Goal: Task Accomplishment & Management: Manage account settings

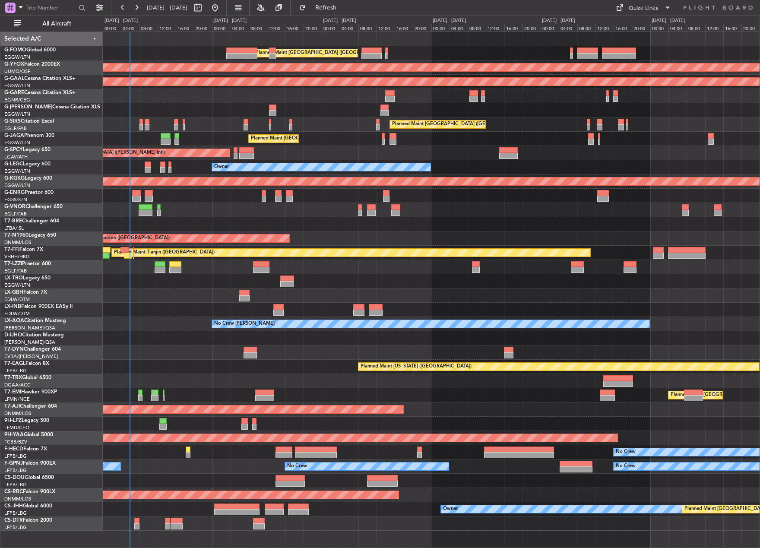
click at [88, 308] on div "Planned Maint [GEOGRAPHIC_DATA] ([GEOGRAPHIC_DATA]) AOG Maint Ostafyevo Planned…" at bounding box center [380, 282] width 760 height 532
click at [56, 25] on span "All Aircraft" at bounding box center [56, 24] width 69 height 6
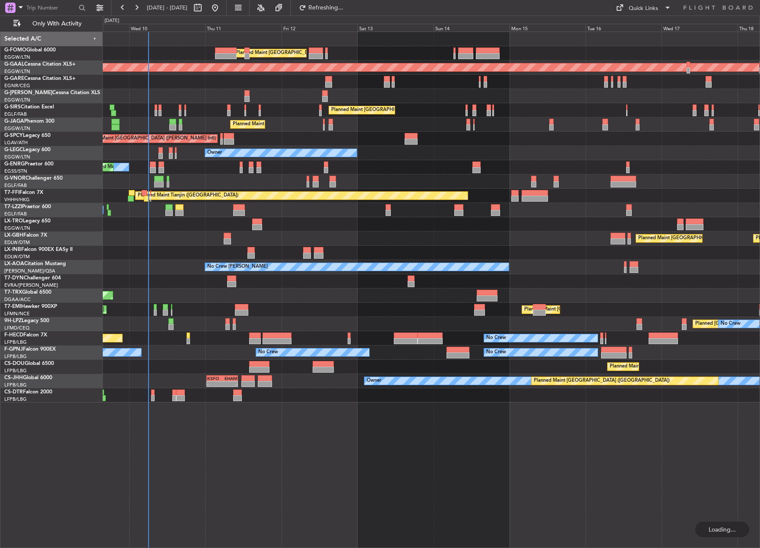
click at [189, 310] on div "Planned Maint [GEOGRAPHIC_DATA] Planned Maint [GEOGRAPHIC_DATA]" at bounding box center [431, 310] width 657 height 14
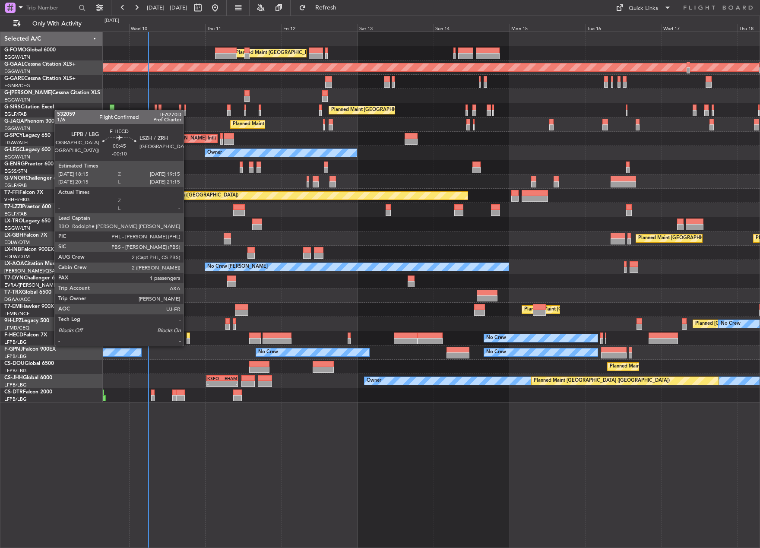
click at [187, 337] on div at bounding box center [187, 335] width 3 height 6
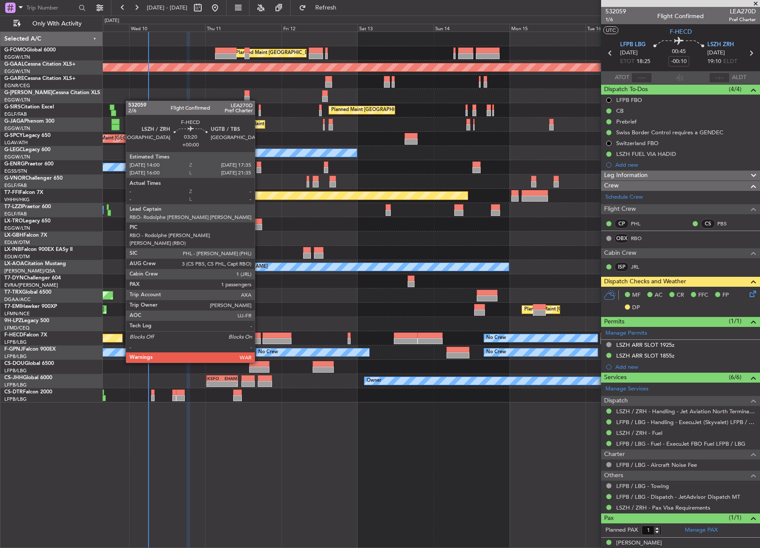
click at [259, 338] on div at bounding box center [255, 341] width 12 height 6
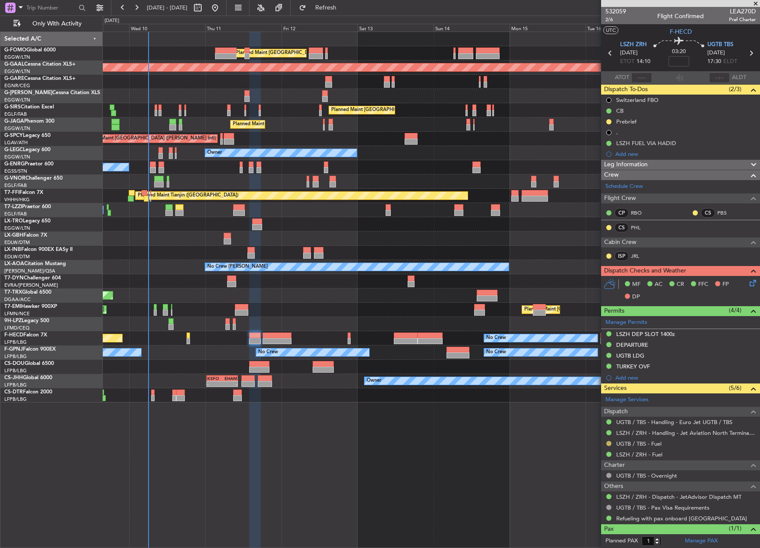
click at [608, 443] on button at bounding box center [608, 443] width 5 height 5
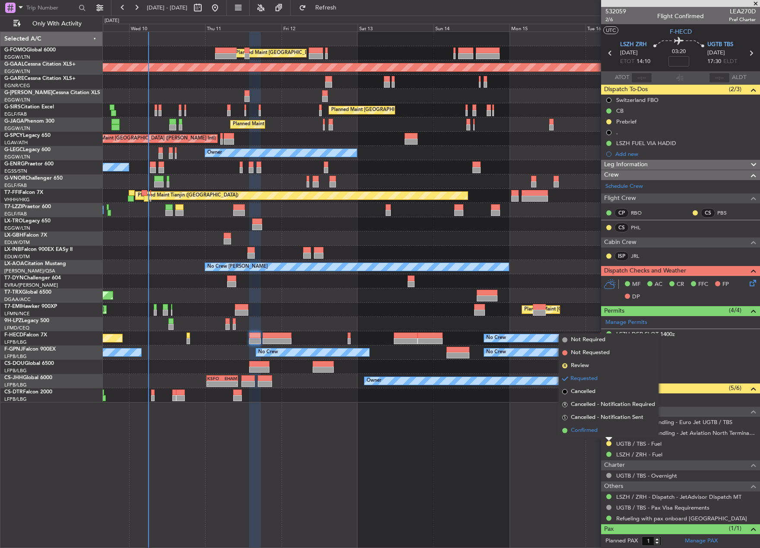
click at [582, 432] on span "Confirmed" at bounding box center [584, 430] width 27 height 9
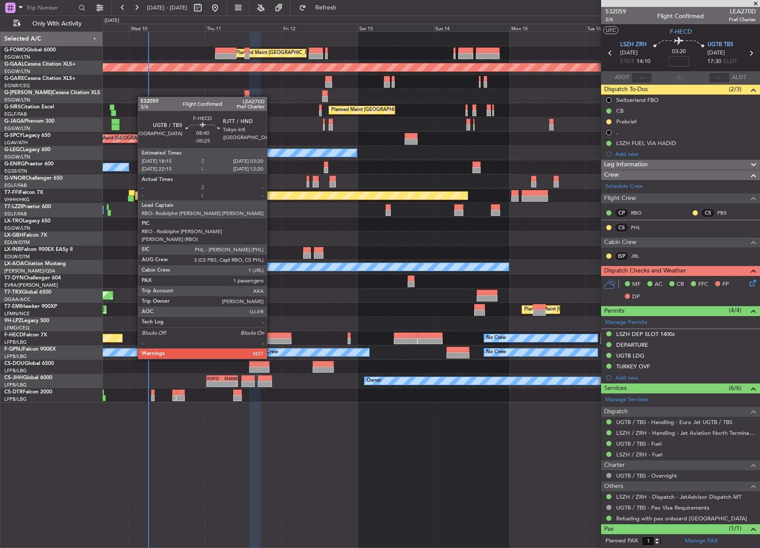
click at [271, 335] on div at bounding box center [276, 335] width 29 height 6
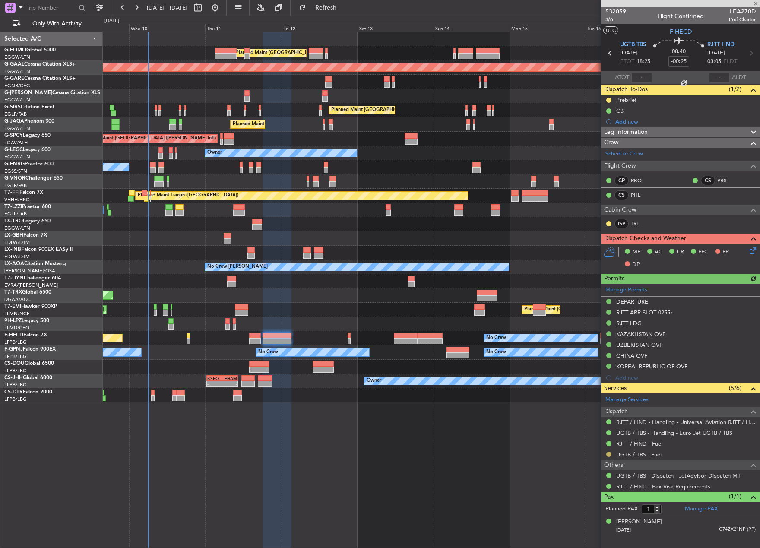
click at [609, 453] on button at bounding box center [608, 453] width 5 height 5
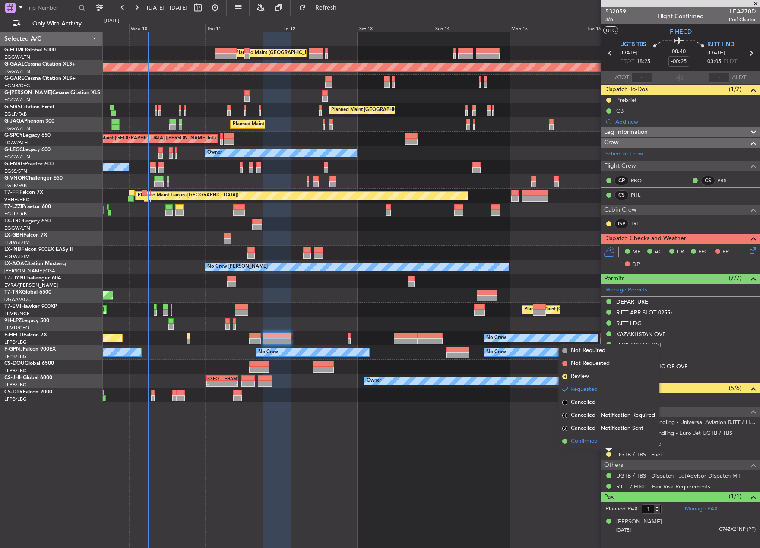
click at [583, 442] on span "Confirmed" at bounding box center [584, 441] width 27 height 9
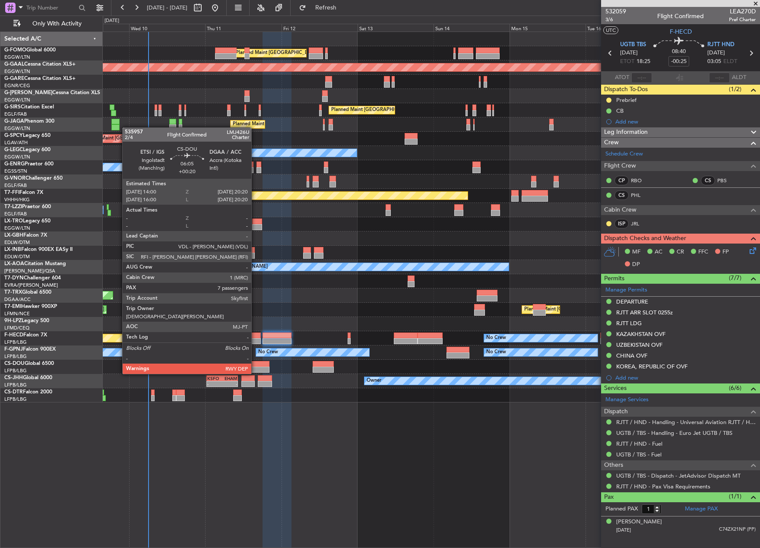
click at [255, 365] on div at bounding box center [259, 364] width 20 height 6
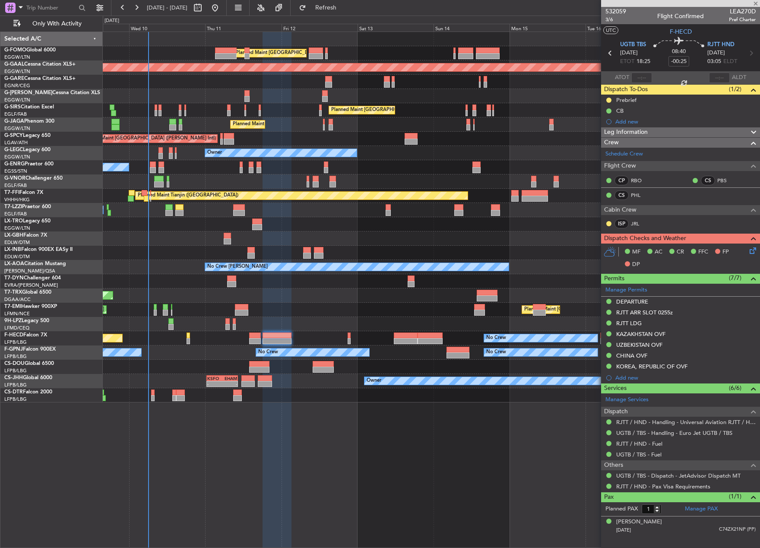
type input "+00:20"
type input "7"
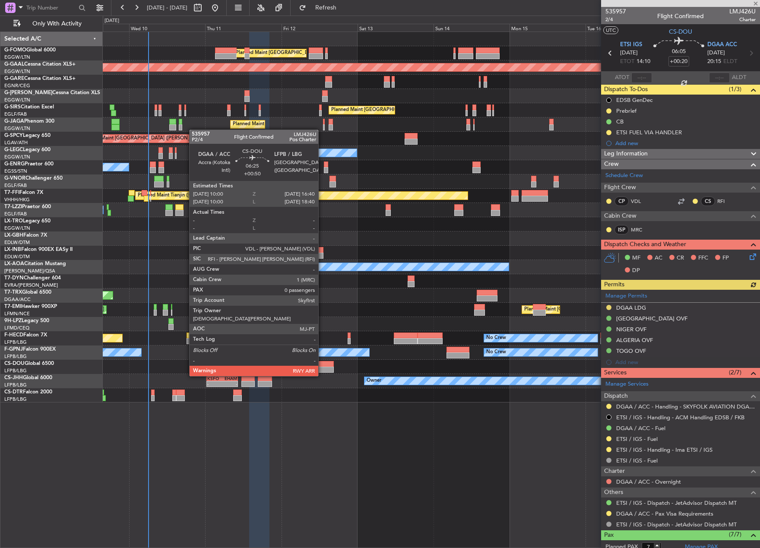
click at [322, 367] on div at bounding box center [323, 369] width 21 height 6
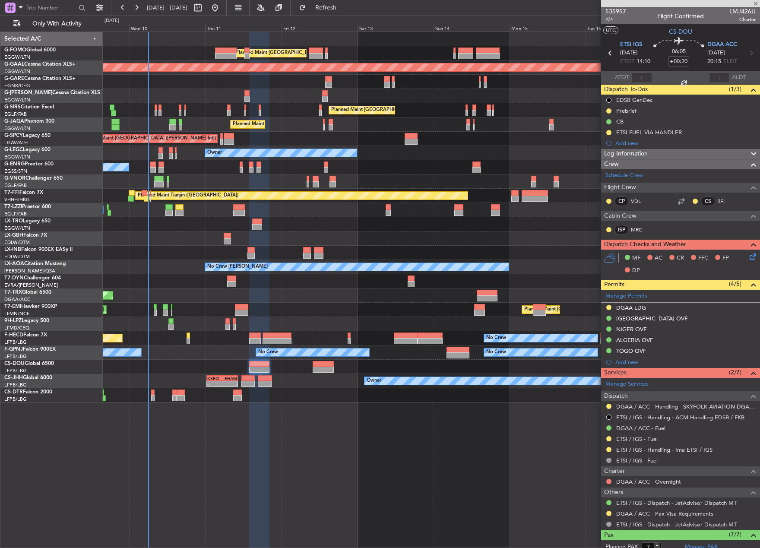
type input "+00:50"
type input "0"
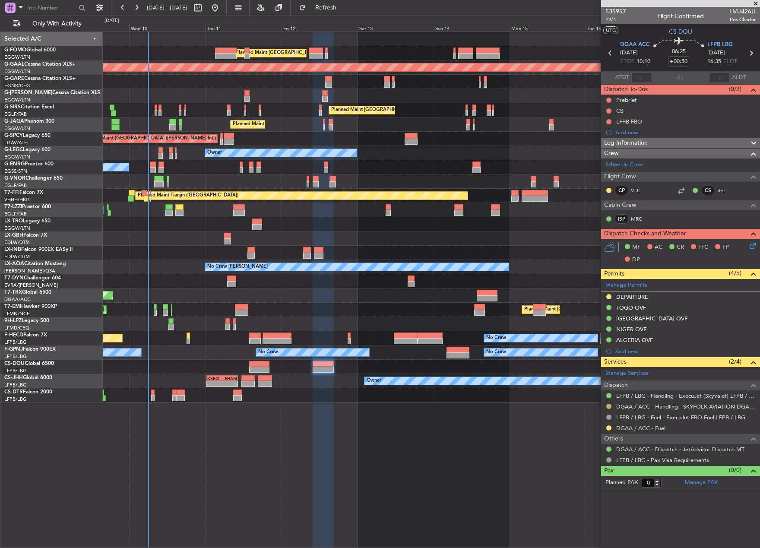
click at [606, 406] on button at bounding box center [608, 406] width 5 height 5
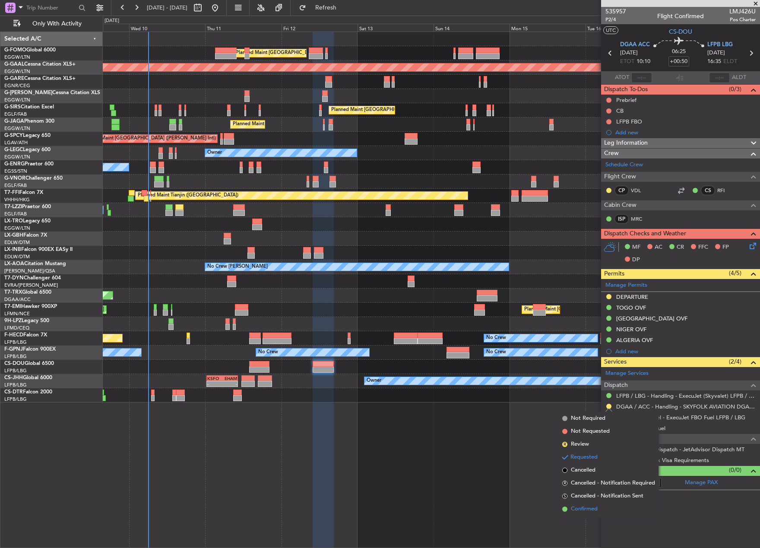
click at [573, 511] on span "Confirmed" at bounding box center [584, 509] width 27 height 9
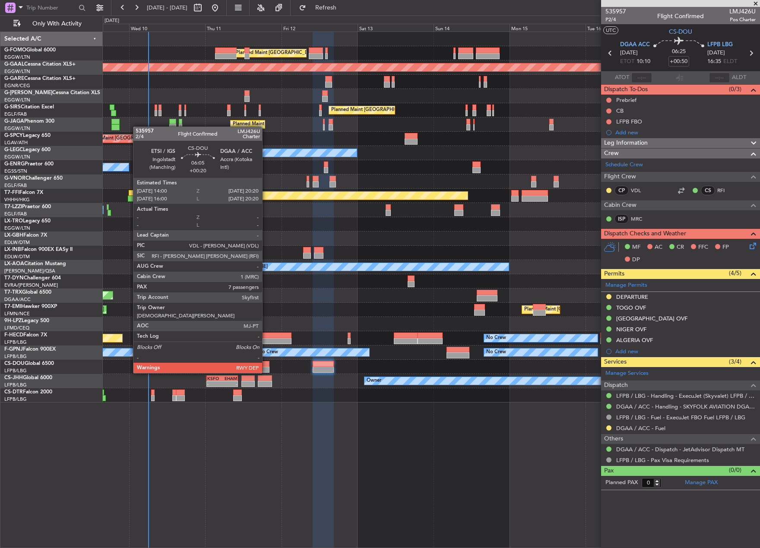
click at [266, 364] on div at bounding box center [259, 364] width 20 height 6
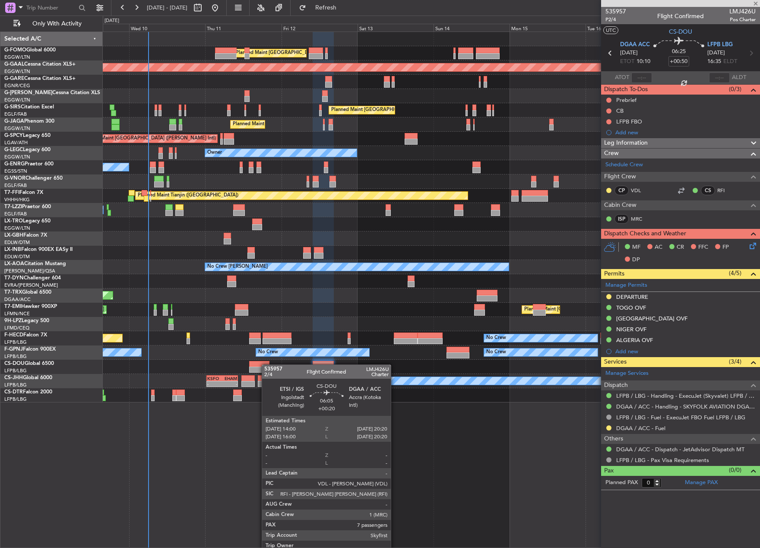
type input "+00:20"
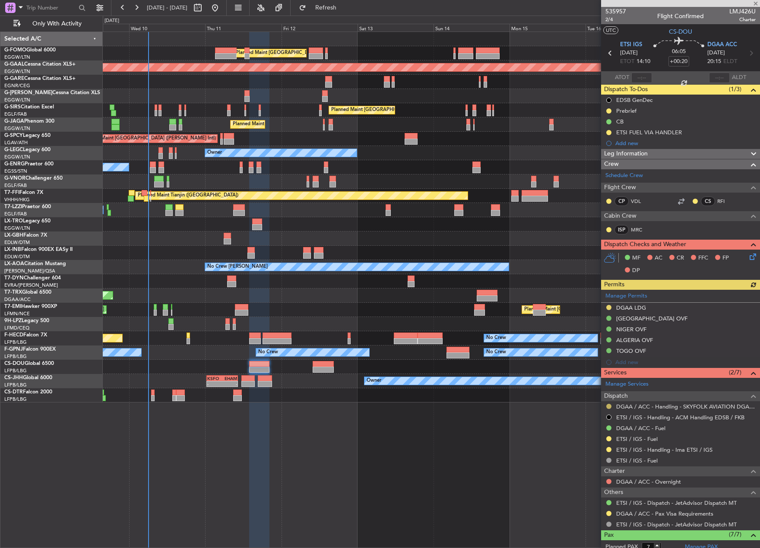
click at [609, 407] on button at bounding box center [608, 406] width 5 height 5
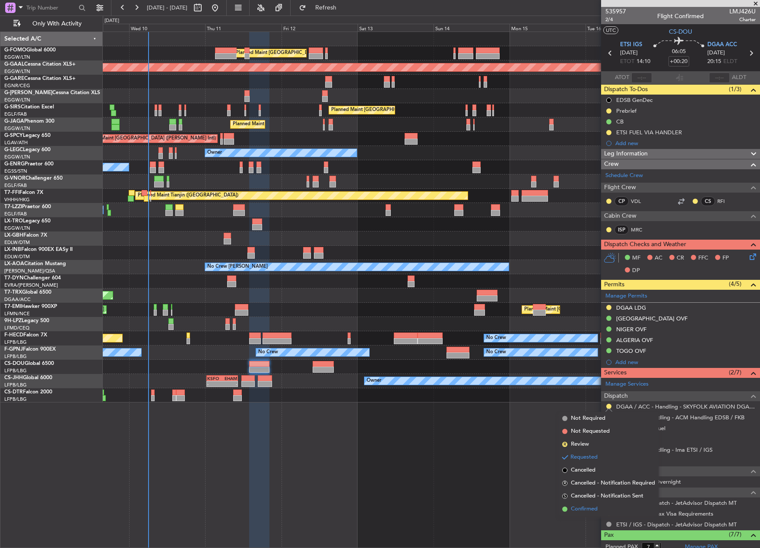
click at [567, 507] on span at bounding box center [564, 508] width 5 height 5
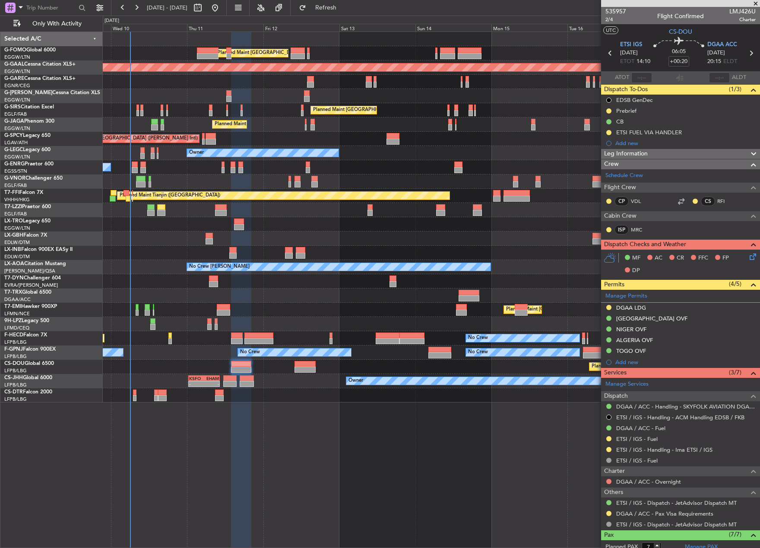
click at [175, 328] on div "Planned [GEOGRAPHIC_DATA] ([GEOGRAPHIC_DATA]) No Crew No Crew" at bounding box center [431, 324] width 657 height 14
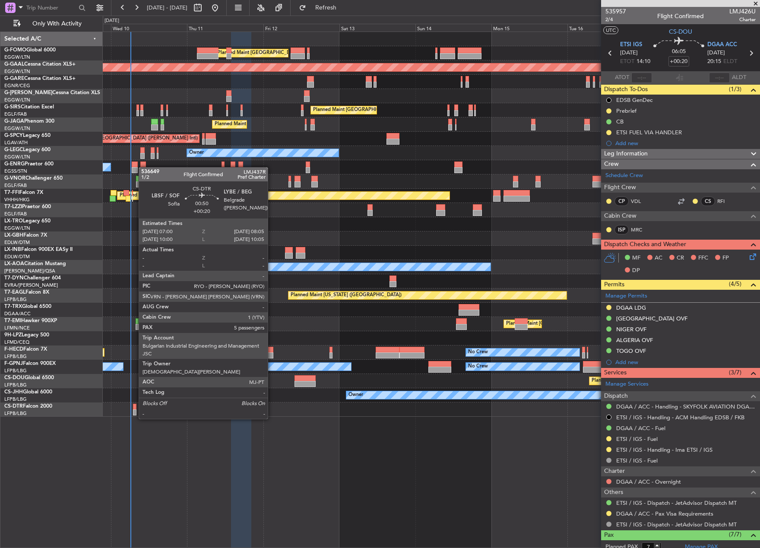
click at [134, 410] on div at bounding box center [134, 412] width 3 height 6
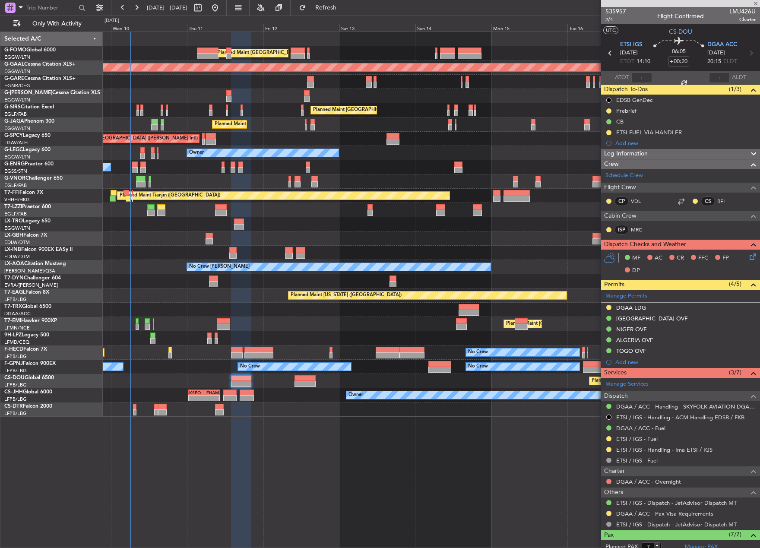
type input "5"
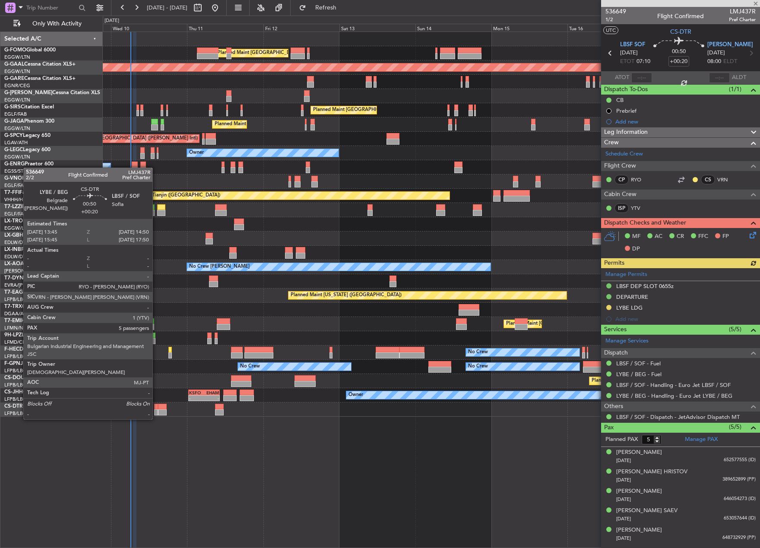
click at [156, 410] on div at bounding box center [155, 412] width 3 height 6
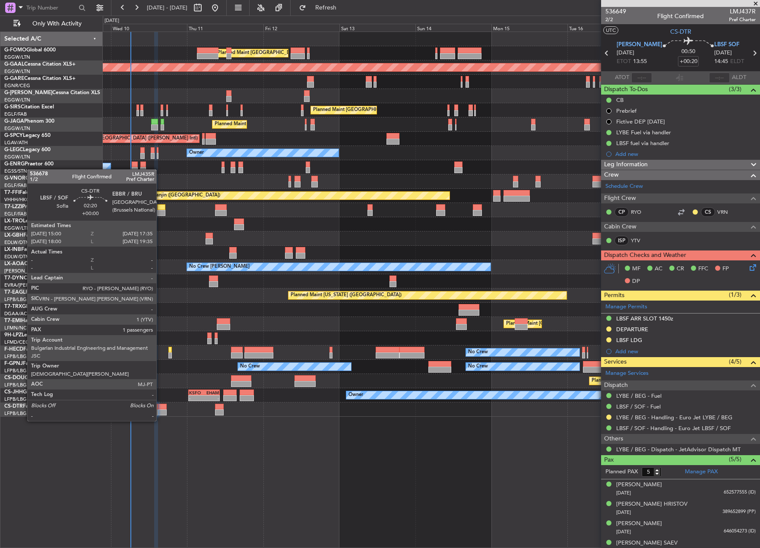
click at [160, 413] on div at bounding box center [162, 412] width 8 height 6
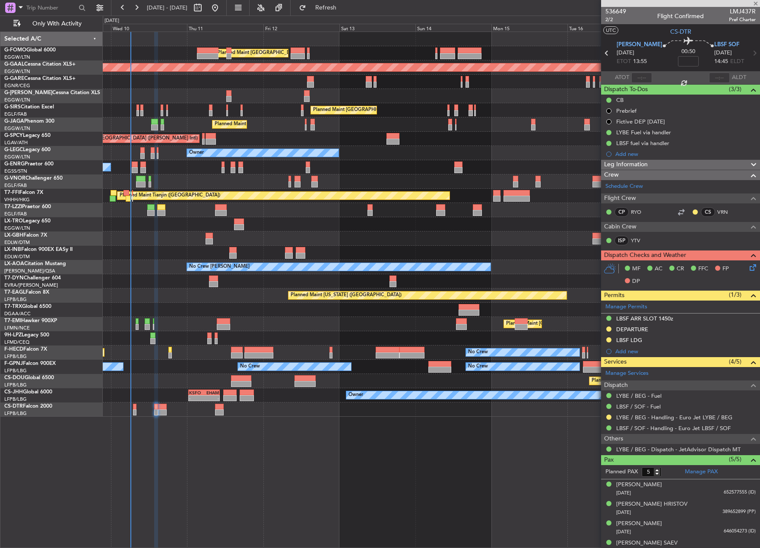
type input "1"
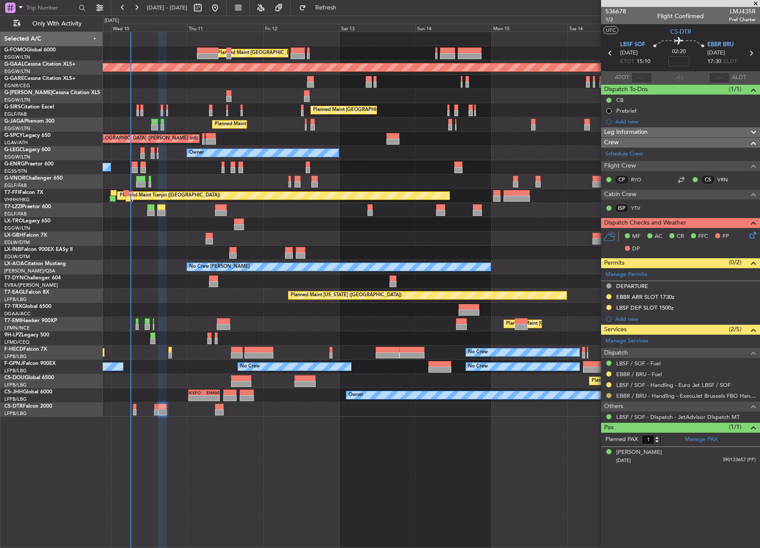
click at [606, 396] on button at bounding box center [608, 395] width 5 height 5
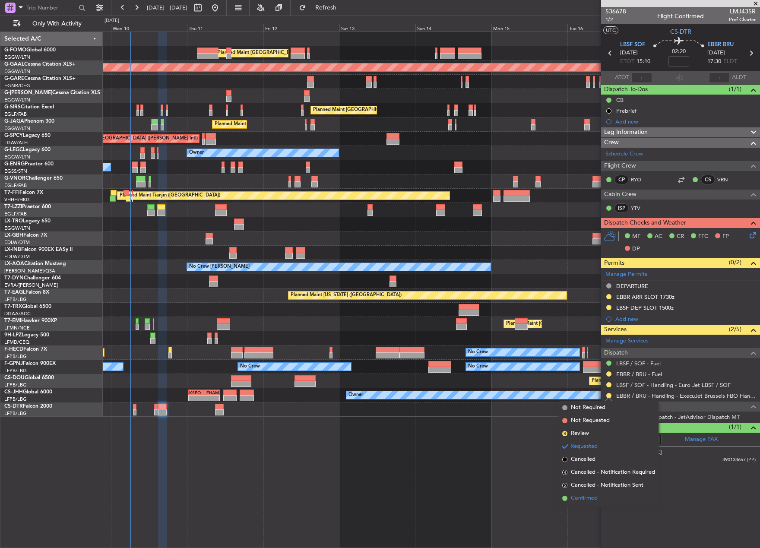
click at [583, 499] on span "Confirmed" at bounding box center [584, 498] width 27 height 9
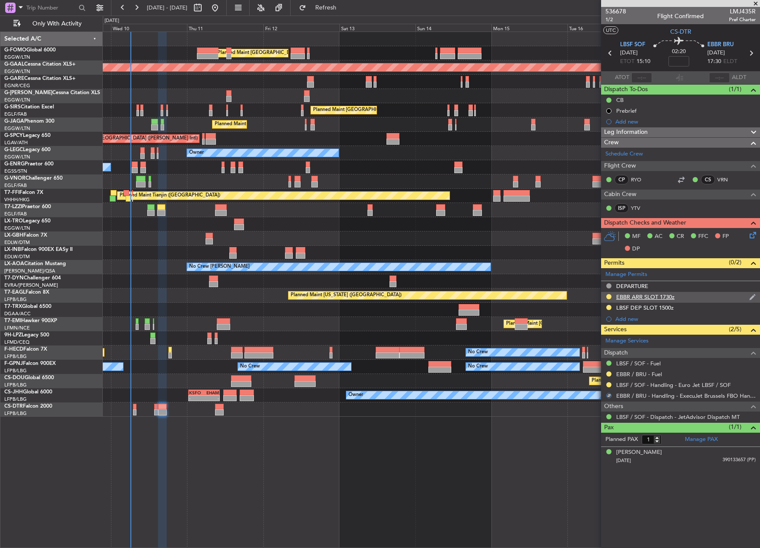
click at [661, 295] on div "EBBR ARR SLOT 1730z" at bounding box center [645, 296] width 58 height 7
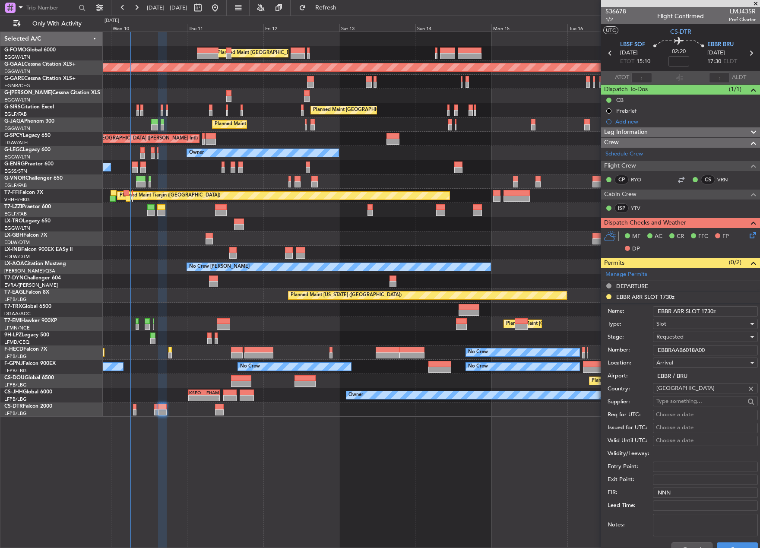
drag, startPoint x: 729, startPoint y: 350, endPoint x: 565, endPoint y: 350, distance: 163.6
click at [565, 350] on fb-app "[DATE] - [DATE] Refresh Quick Links Only With Activity Planned Maint [GEOGRAPHI…" at bounding box center [380, 276] width 760 height 541
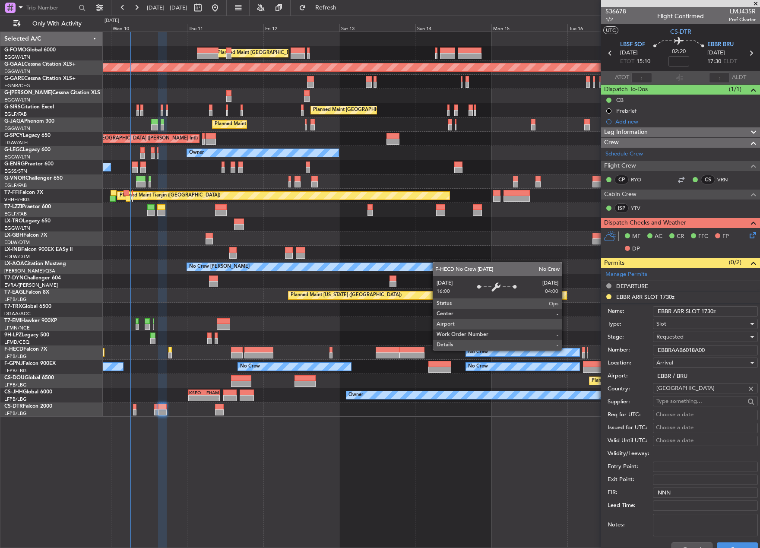
paste input "text"
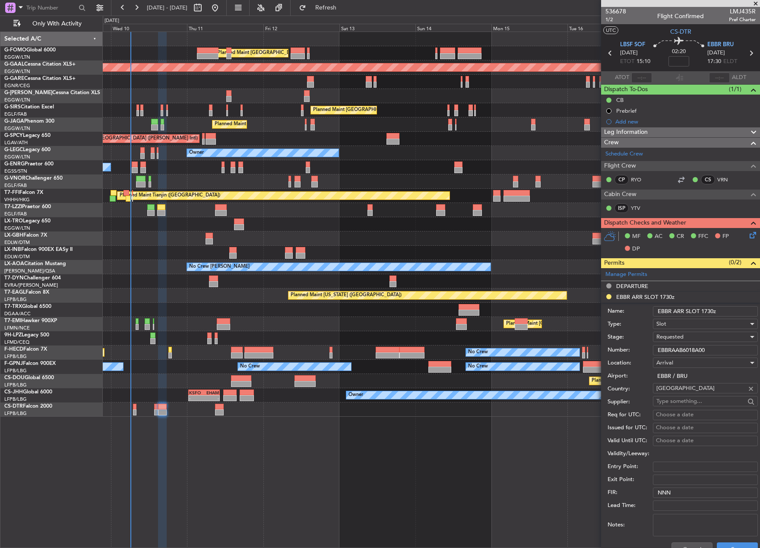
type input "EBBRAAB6018A00"
click at [679, 337] on span "Requested" at bounding box center [669, 337] width 27 height 8
click at [691, 400] on span "Received OK" at bounding box center [702, 402] width 91 height 13
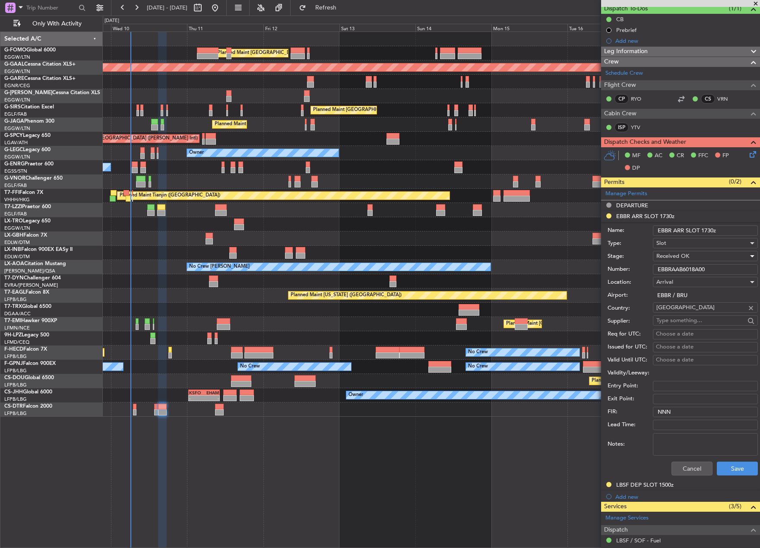
scroll to position [86, 0]
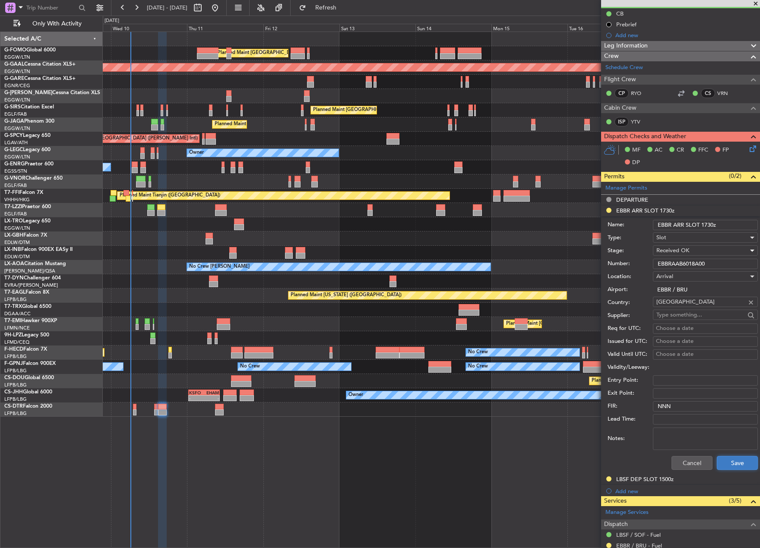
click at [732, 462] on button "Save" at bounding box center [737, 463] width 41 height 14
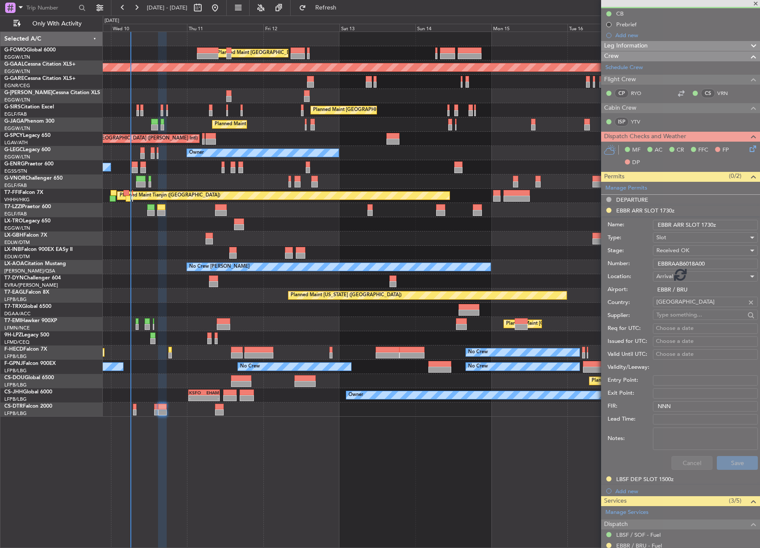
scroll to position [0, 0]
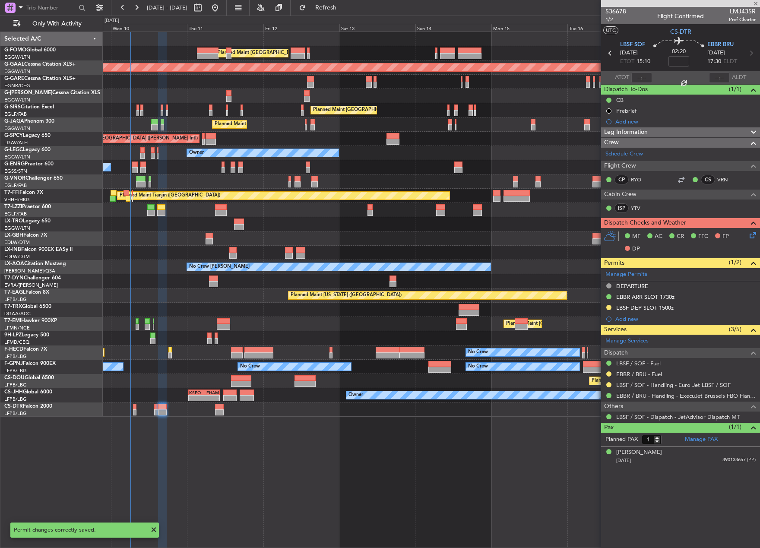
type input "+00:15"
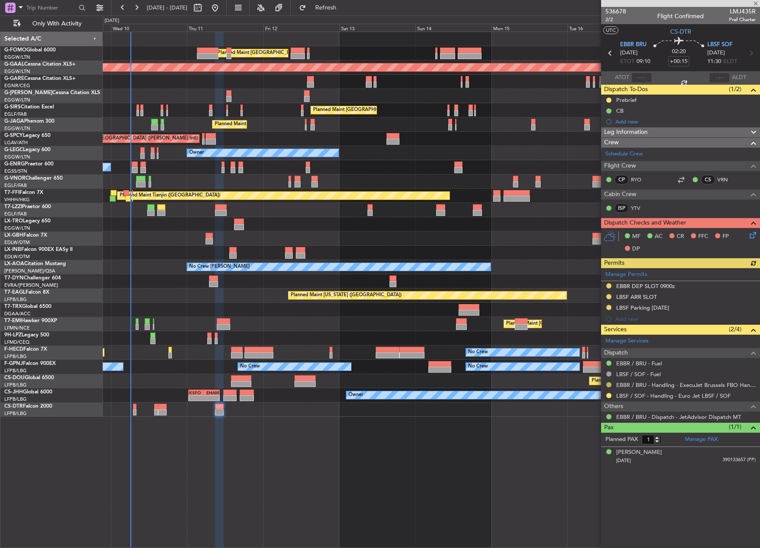
click at [609, 384] on button at bounding box center [608, 384] width 5 height 5
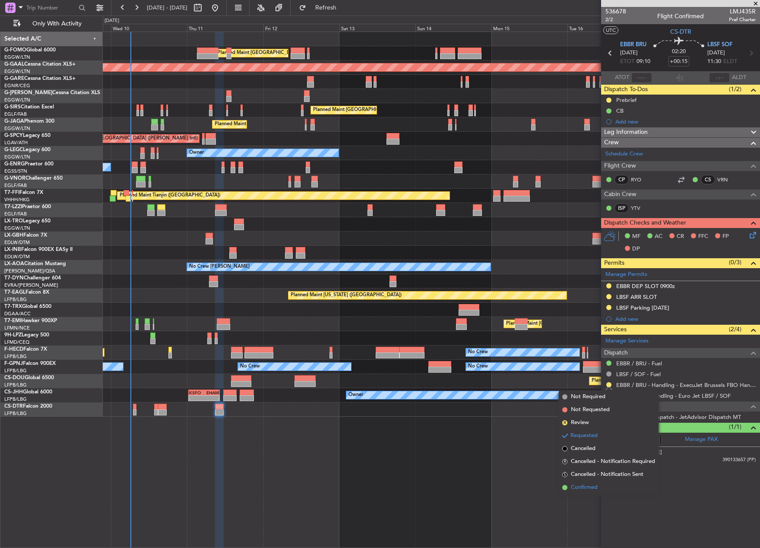
click at [581, 489] on span "Confirmed" at bounding box center [584, 487] width 27 height 9
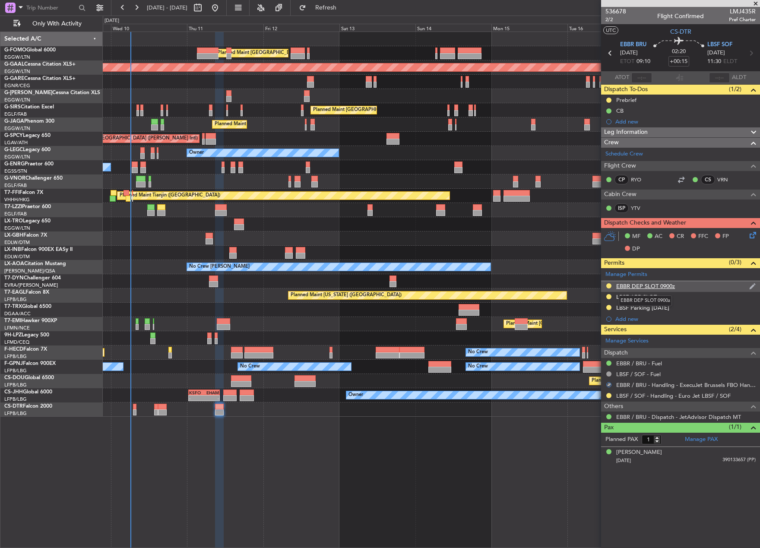
click at [627, 287] on div "EBBR DEP SLOT 0900z" at bounding box center [645, 285] width 59 height 7
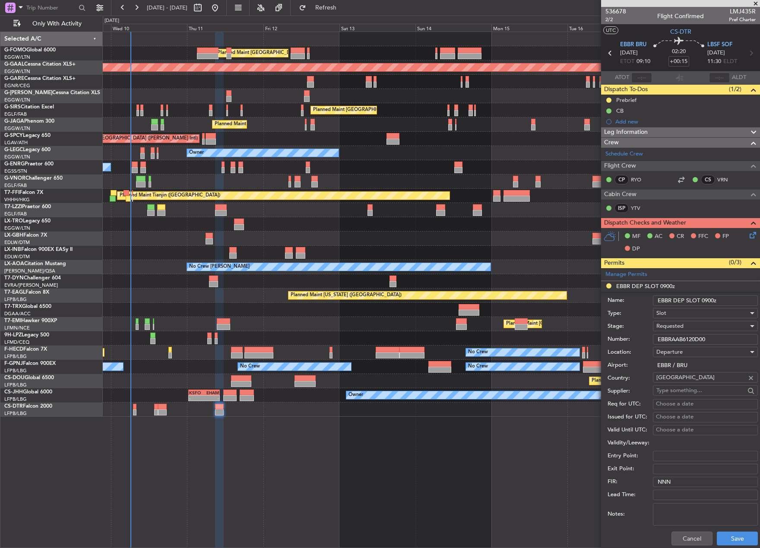
drag, startPoint x: 666, startPoint y: 335, endPoint x: 558, endPoint y: 333, distance: 108.8
click at [558, 333] on fb-app "[DATE] - [DATE] Refresh Quick Links Only With Activity Planned Maint [GEOGRAPHI…" at bounding box center [380, 276] width 760 height 541
paste input "text"
type input "EBBRAAB6120D00"
click at [673, 325] on span "Requested" at bounding box center [669, 326] width 27 height 8
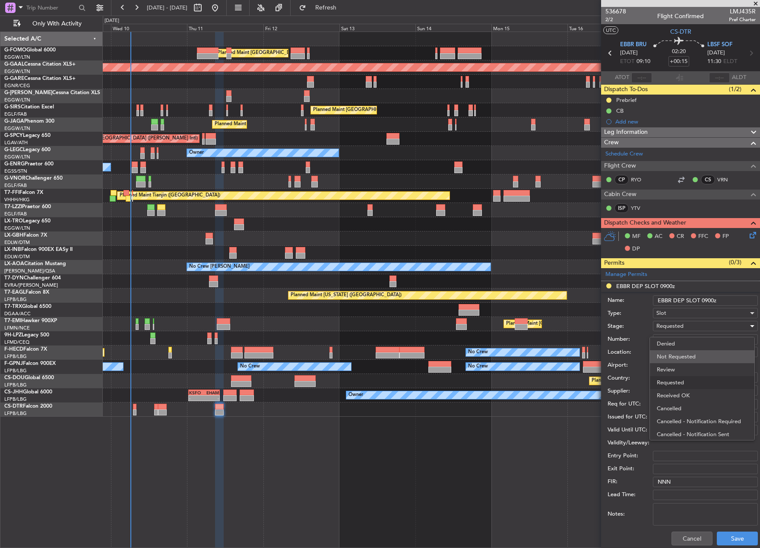
scroll to position [4, 0]
click at [673, 397] on span "Received OK" at bounding box center [702, 391] width 91 height 13
click at [723, 531] on button "Save" at bounding box center [737, 538] width 41 height 14
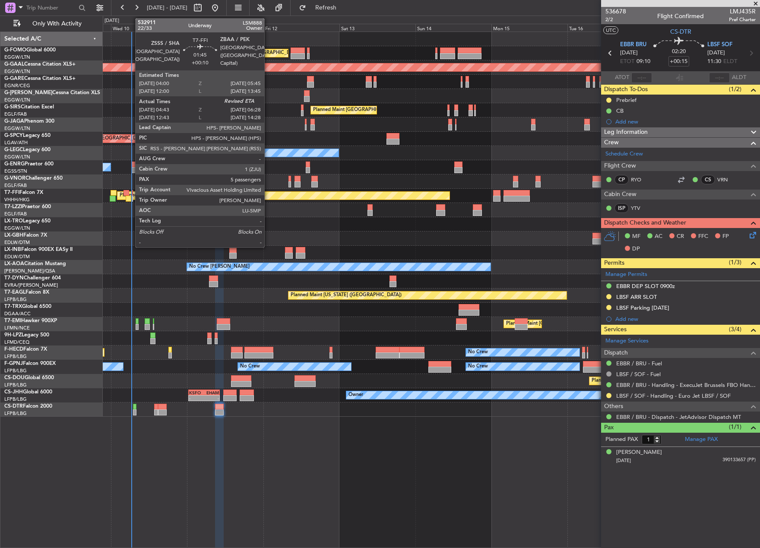
click at [131, 199] on div at bounding box center [129, 199] width 6 height 6
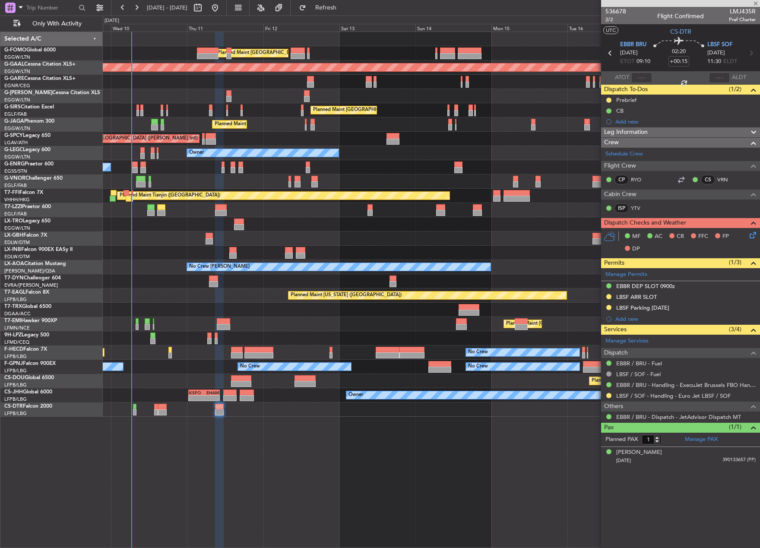
type input "+00:10"
type input "04:43"
type input "5"
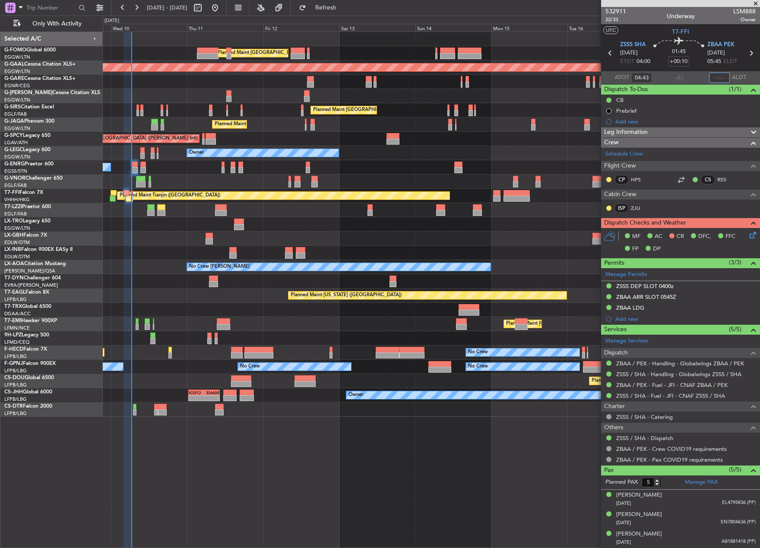
click at [710, 78] on input "text" at bounding box center [719, 78] width 21 height 10
click at [693, 76] on section "ATOT 04:43 0620 ALDT" at bounding box center [680, 77] width 159 height 13
type input "06:20"
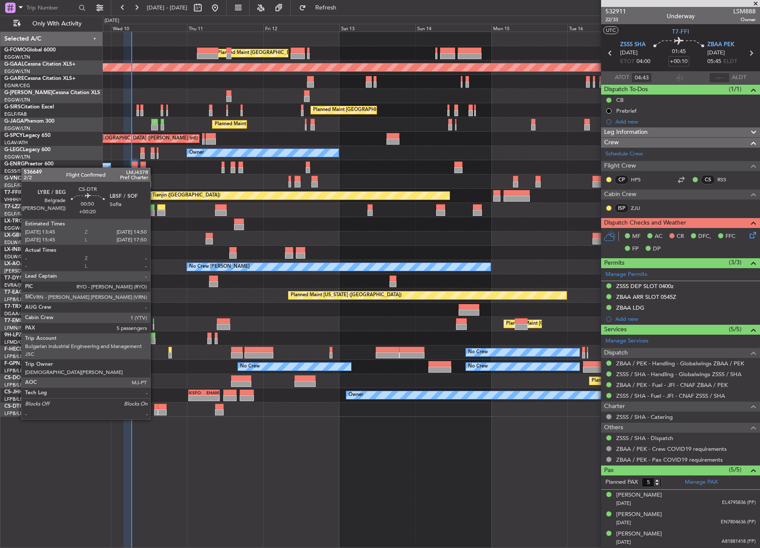
click at [154, 410] on div at bounding box center [155, 412] width 3 height 6
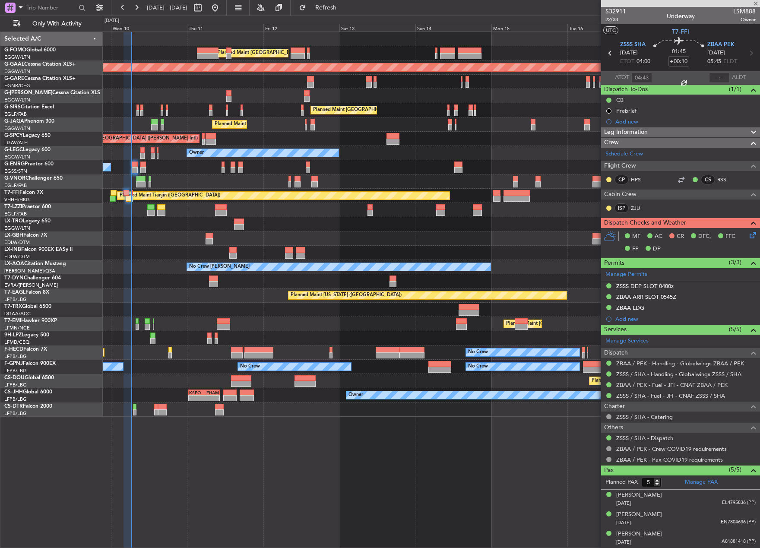
type input "+00:20"
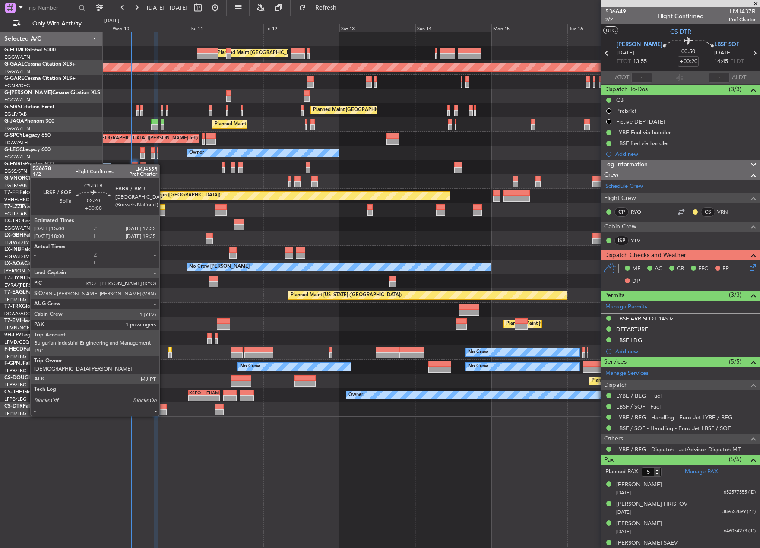
click at [163, 408] on div at bounding box center [162, 407] width 8 height 6
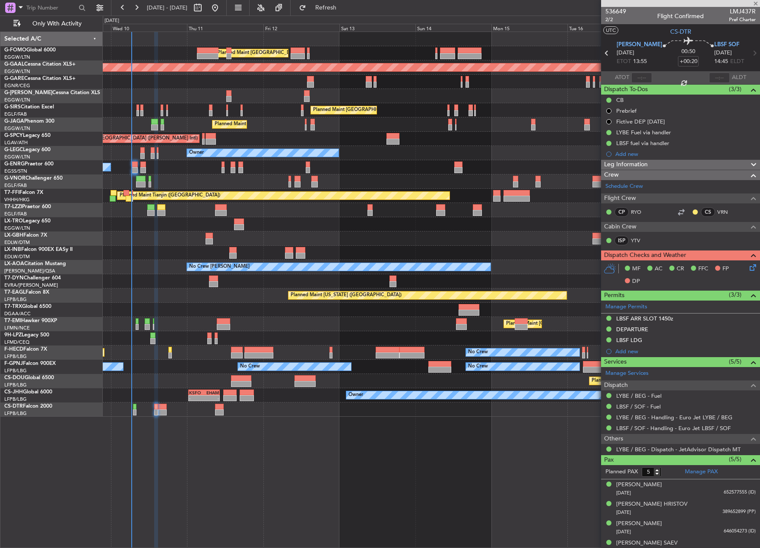
type input "1"
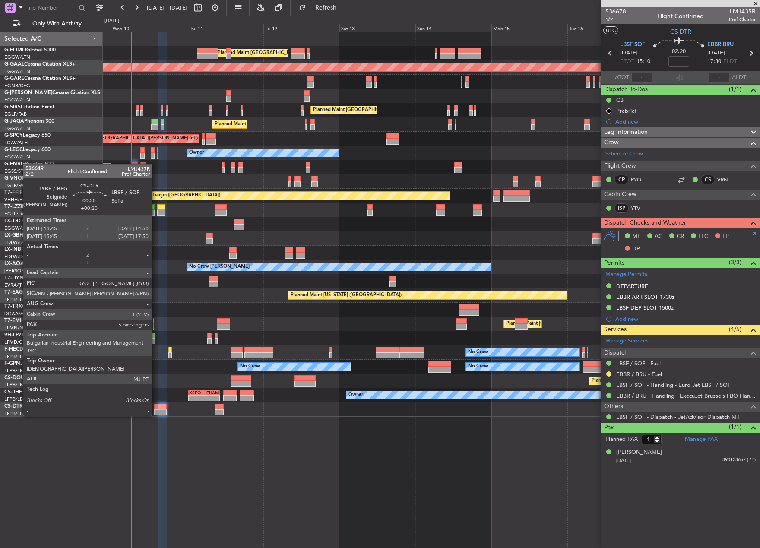
click at [156, 407] on div at bounding box center [155, 407] width 3 height 6
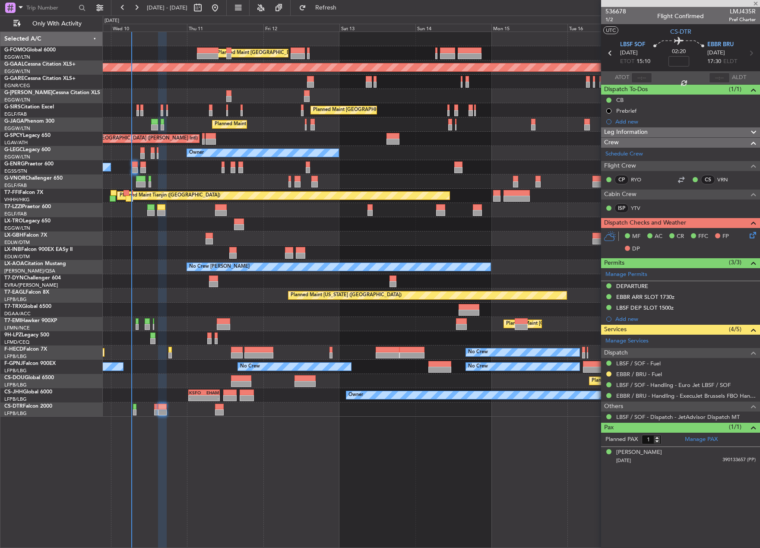
type input "+00:20"
type input "5"
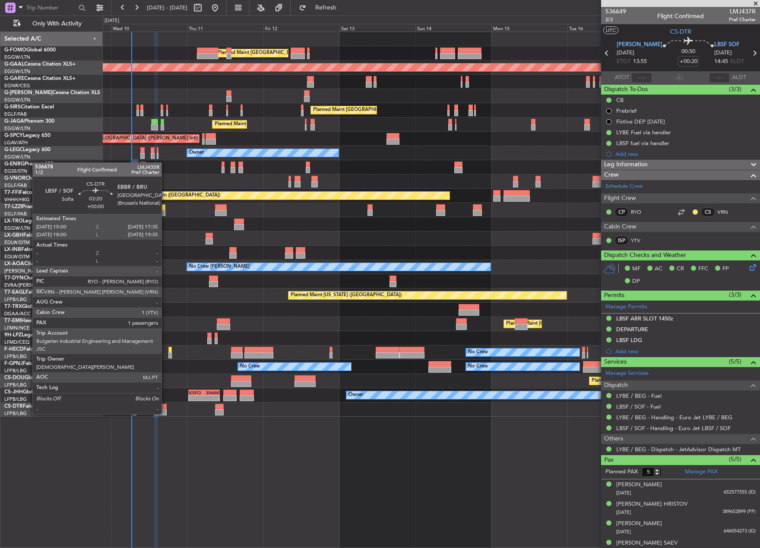
click at [165, 406] on div at bounding box center [162, 407] width 8 height 6
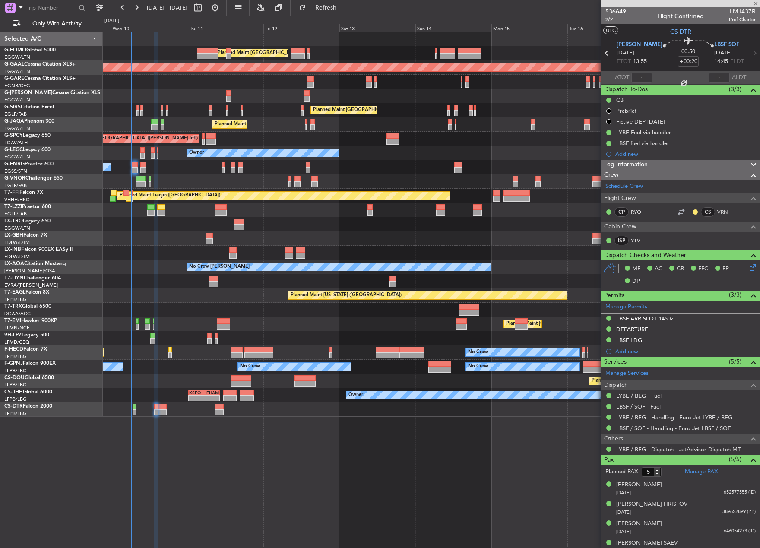
type input "1"
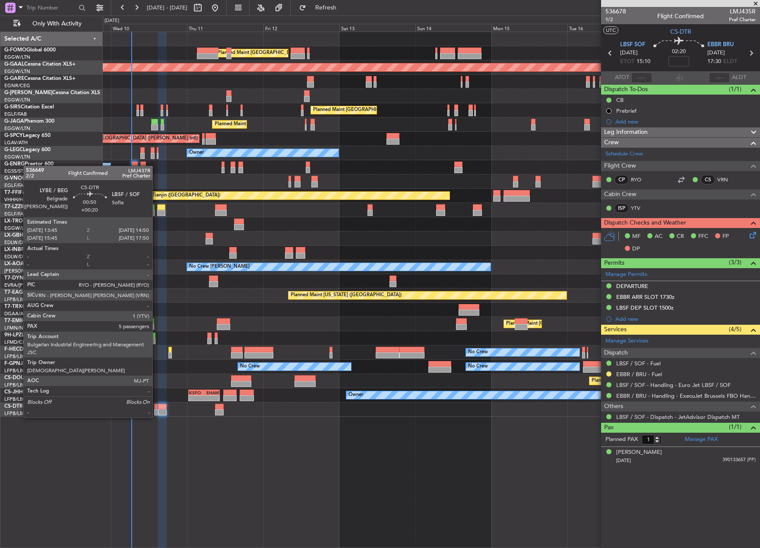
click at [156, 409] on div at bounding box center [155, 407] width 3 height 6
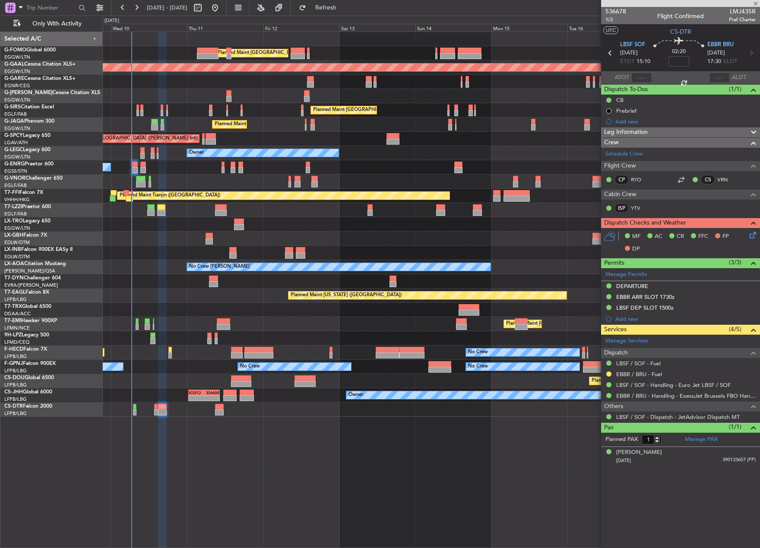
type input "+00:20"
type input "5"
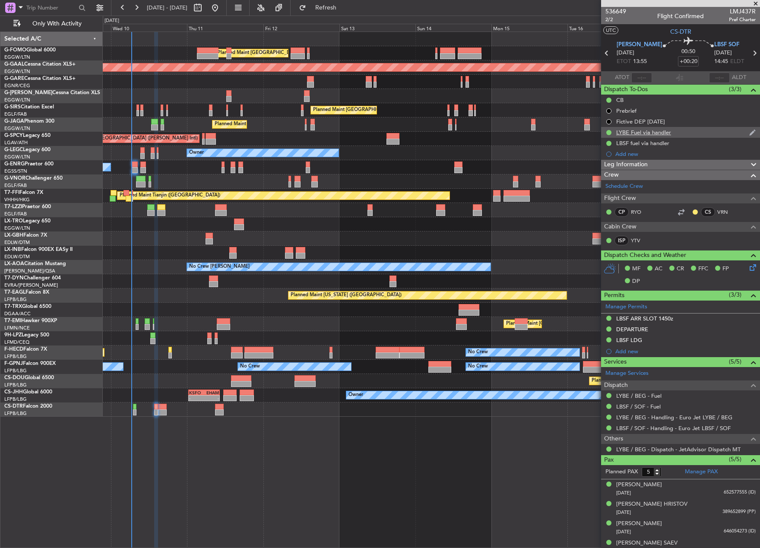
click at [661, 135] on div "LYBE Fuel via handler" at bounding box center [643, 132] width 55 height 7
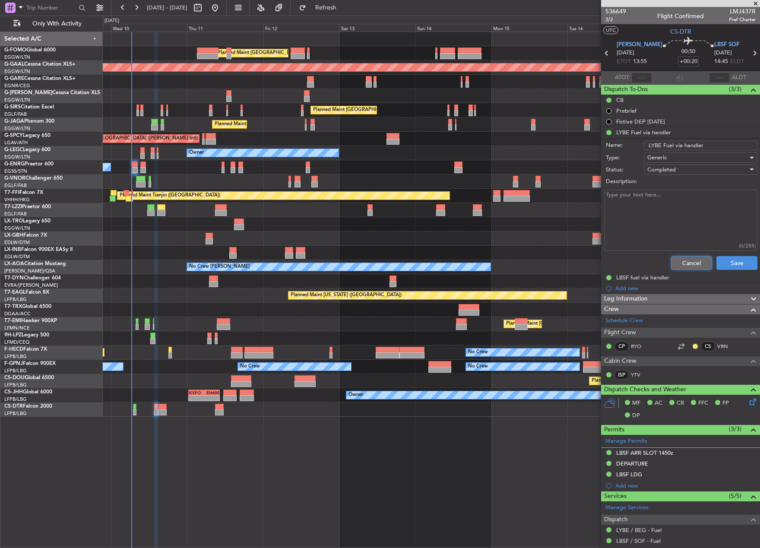
click at [675, 261] on button "Cancel" at bounding box center [691, 263] width 41 height 14
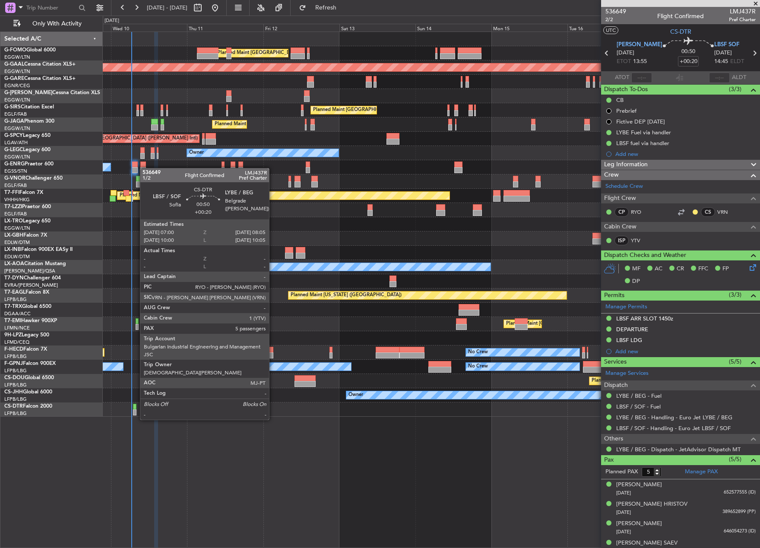
click at [136, 411] on div at bounding box center [134, 412] width 3 height 6
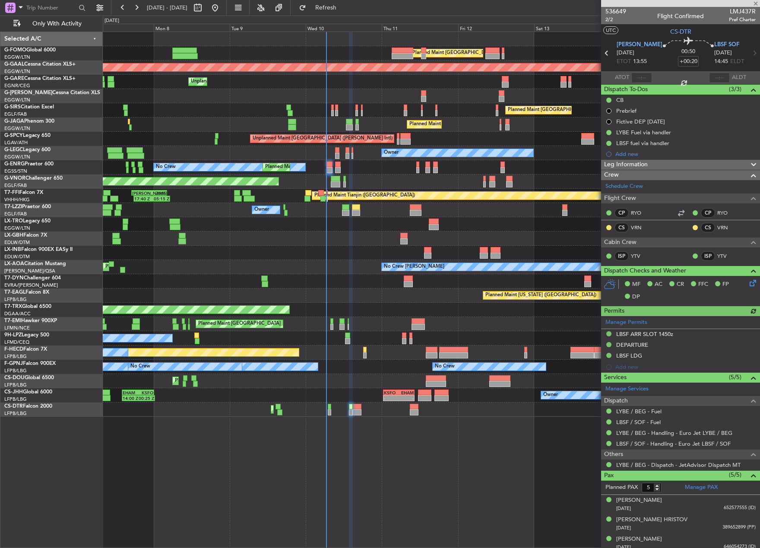
click at [455, 465] on div "Planned Maint [GEOGRAPHIC_DATA] ([GEOGRAPHIC_DATA]) Planned Maint [GEOGRAPHIC_D…" at bounding box center [431, 290] width 657 height 516
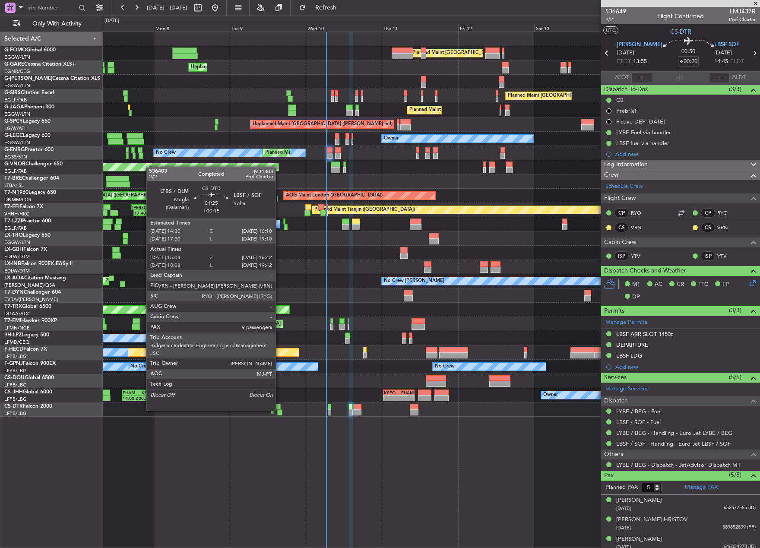
click at [279, 410] on div at bounding box center [279, 412] width 5 height 6
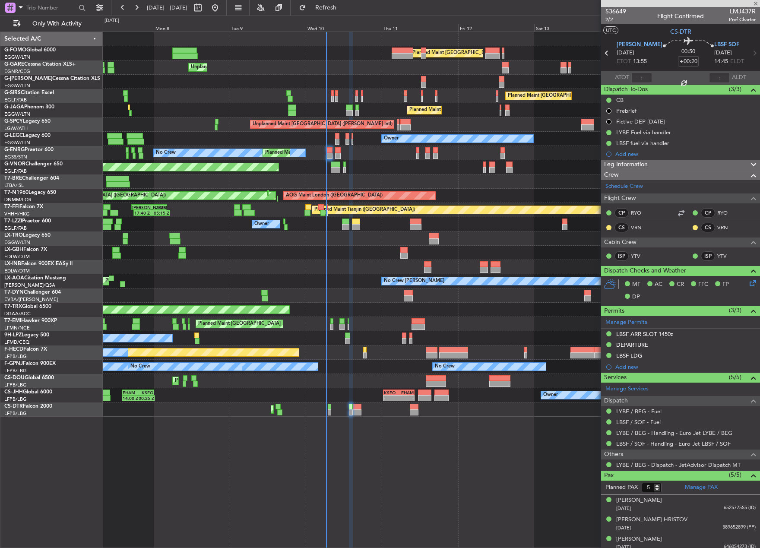
type input "+00:15"
type input "15:18"
type input "16:37"
type input "9"
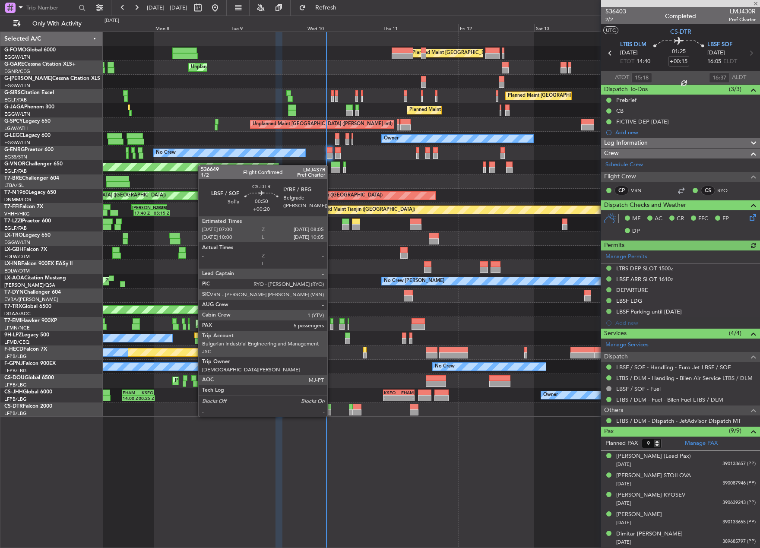
click at [331, 408] on div at bounding box center [329, 407] width 3 height 6
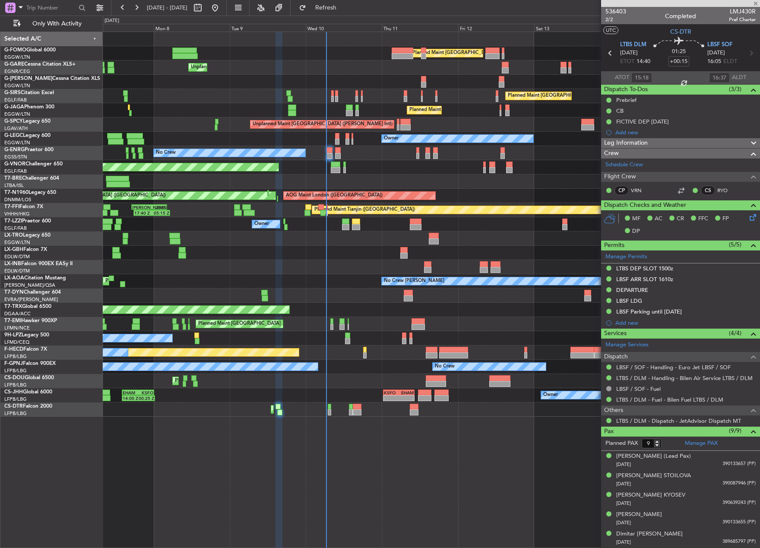
type input "+00:20"
type input "5"
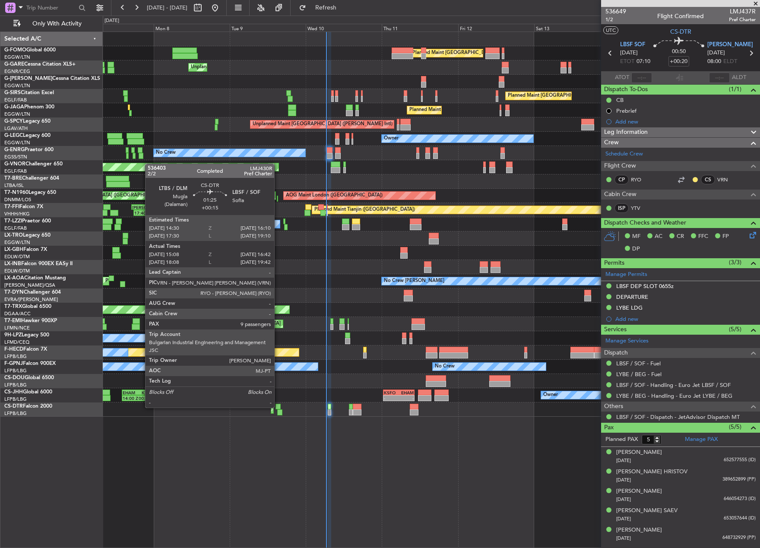
click at [278, 407] on div at bounding box center [278, 407] width 6 height 6
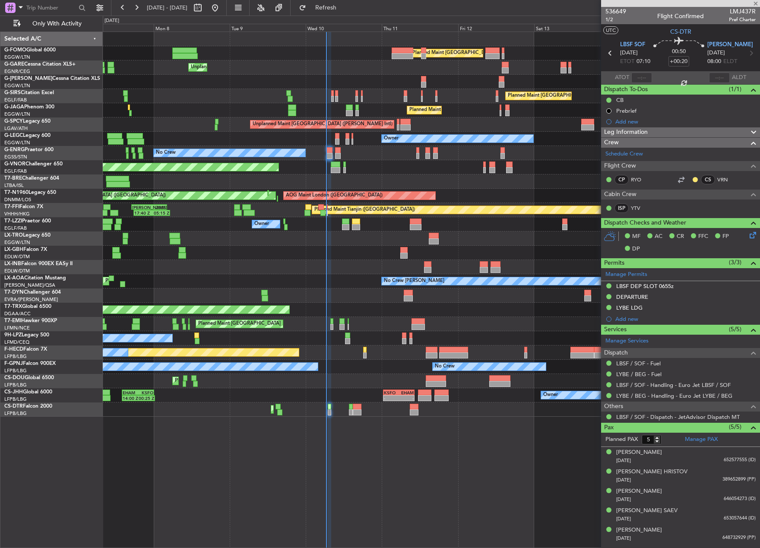
type input "+00:15"
type input "15:18"
type input "16:37"
type input "9"
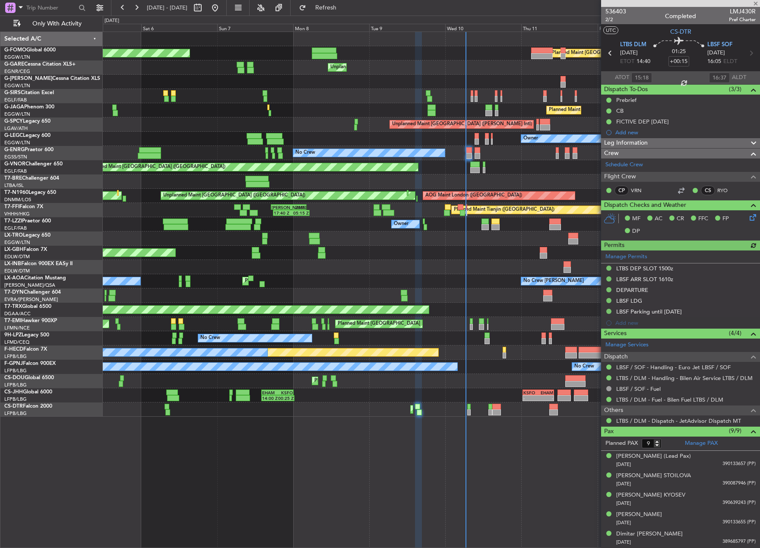
click at [344, 423] on div "Planned Maint [GEOGRAPHIC_DATA] ([GEOGRAPHIC_DATA]) Planned Maint [GEOGRAPHIC_D…" at bounding box center [431, 290] width 657 height 516
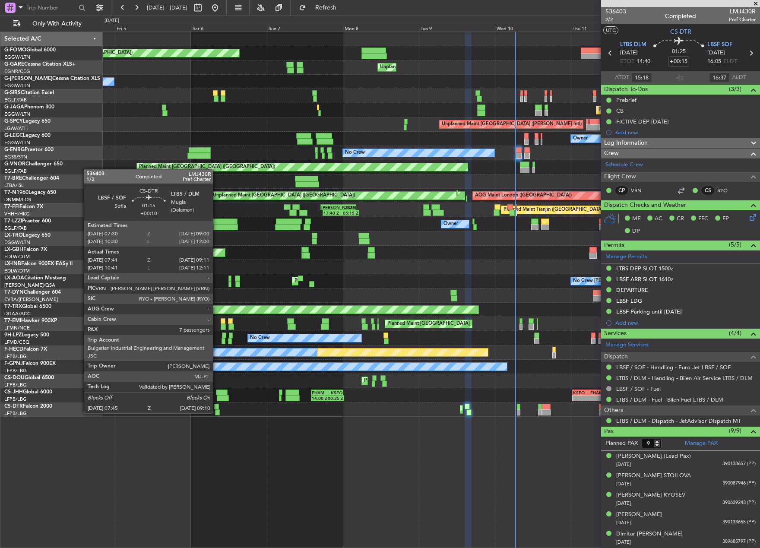
click at [217, 412] on div "Planned Maint [GEOGRAPHIC_DATA] ([GEOGRAPHIC_DATA]) Planned Maint [GEOGRAPHIC_D…" at bounding box center [431, 290] width 657 height 516
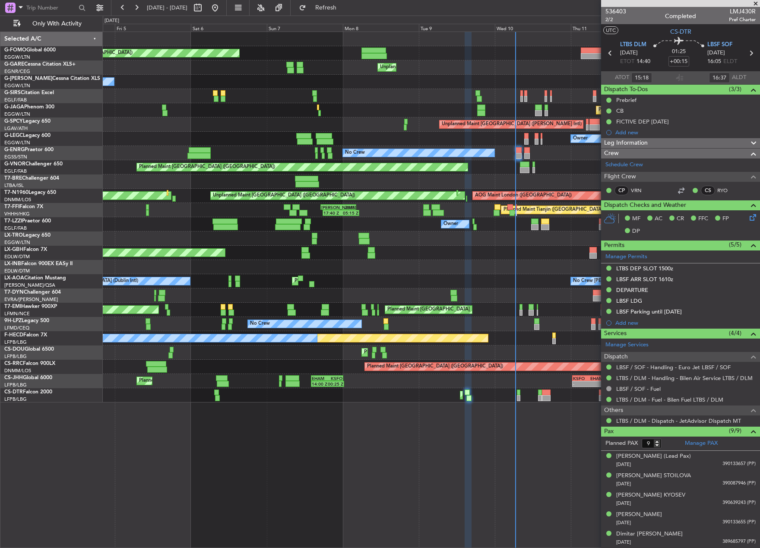
click at [219, 393] on div "Planned Maint Mugla ([GEOGRAPHIC_DATA]) Planned Maint [GEOGRAPHIC_DATA] ([GEOGR…" at bounding box center [431, 395] width 657 height 14
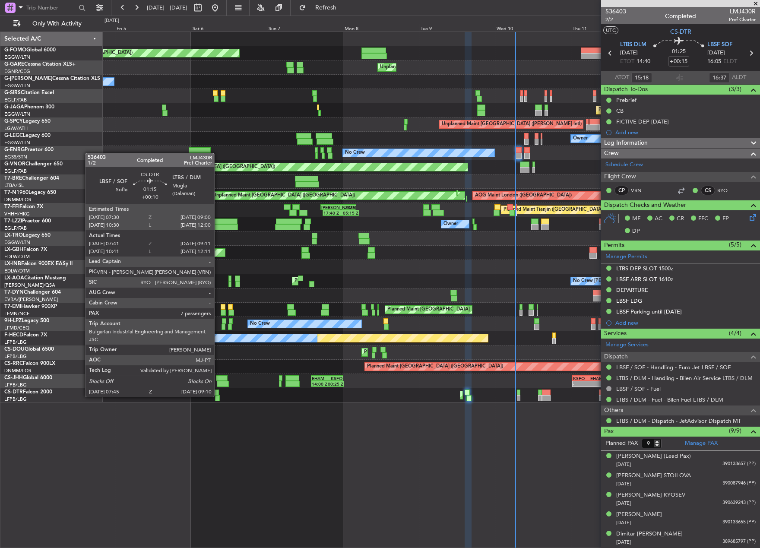
click at [218, 396] on div at bounding box center [217, 398] width 5 height 6
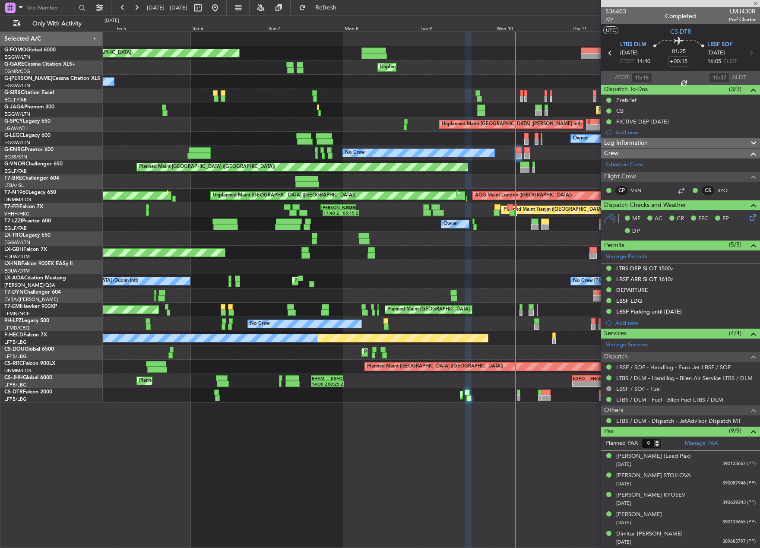
type input "+00:10"
type input "07:51"
type input "09:06"
type input "7"
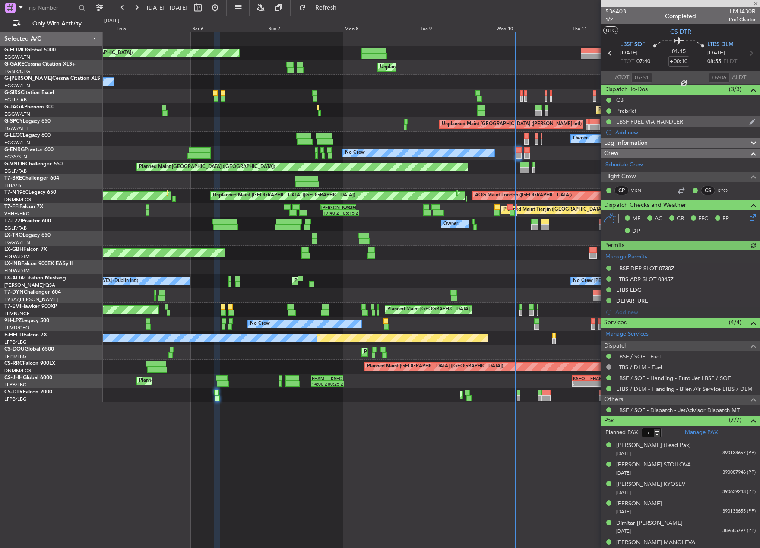
click at [650, 120] on div "LBSF FUEL VIA HANDLER" at bounding box center [649, 121] width 67 height 7
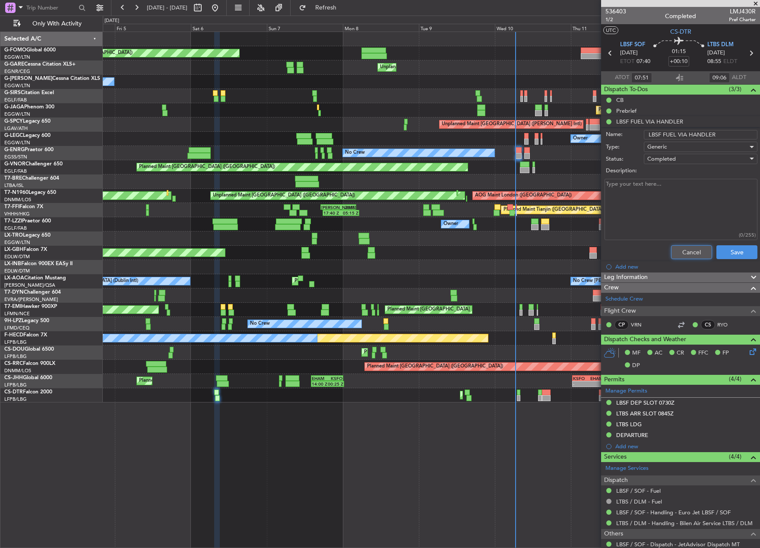
click at [691, 248] on button "Cancel" at bounding box center [691, 252] width 41 height 14
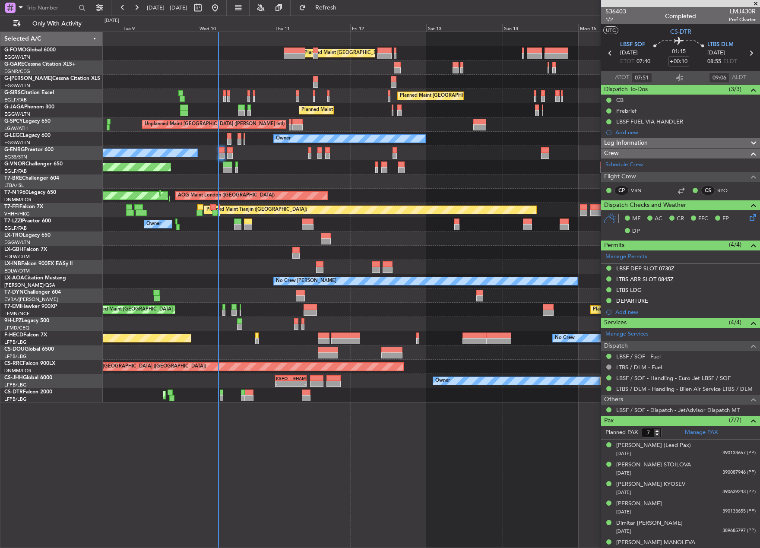
click at [175, 451] on div "Planned Maint [GEOGRAPHIC_DATA] ([GEOGRAPHIC_DATA]) Planned Maint [GEOGRAPHIC_D…" at bounding box center [431, 290] width 657 height 516
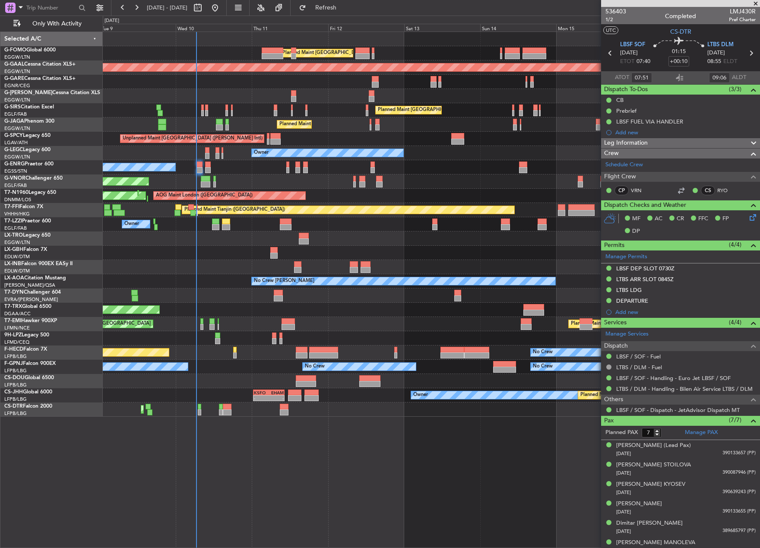
click at [279, 413] on div "Planned Maint Mugla ([GEOGRAPHIC_DATA])" at bounding box center [431, 409] width 657 height 14
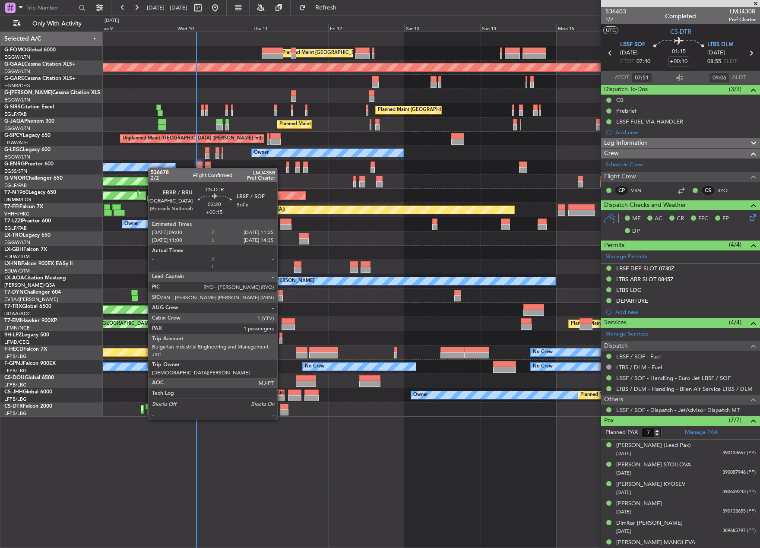
click at [281, 412] on div at bounding box center [284, 412] width 8 height 6
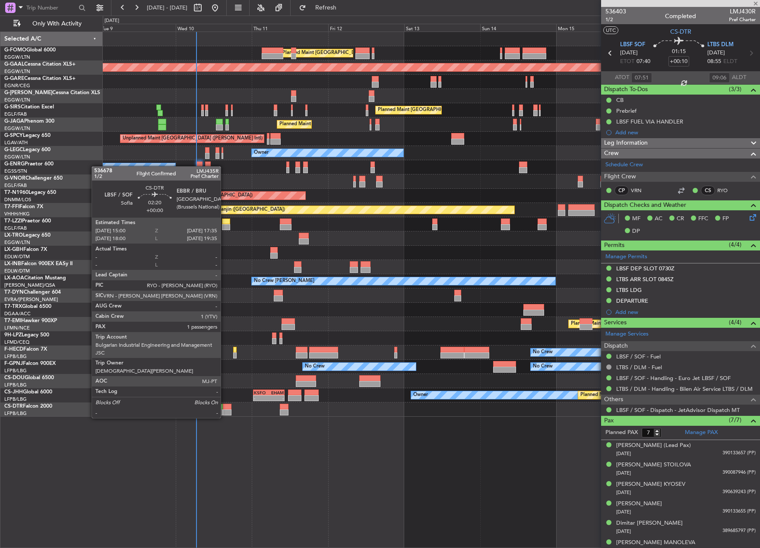
type input "+00:15"
type input "1"
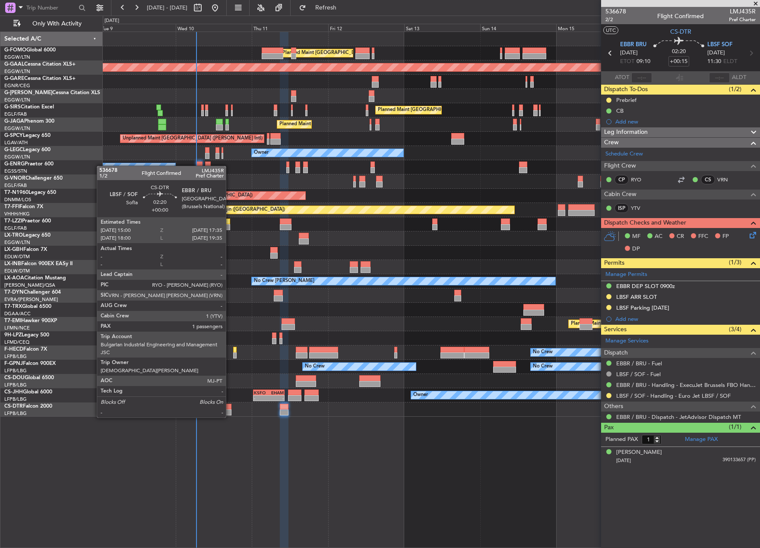
click at [230, 410] on div at bounding box center [227, 412] width 8 height 6
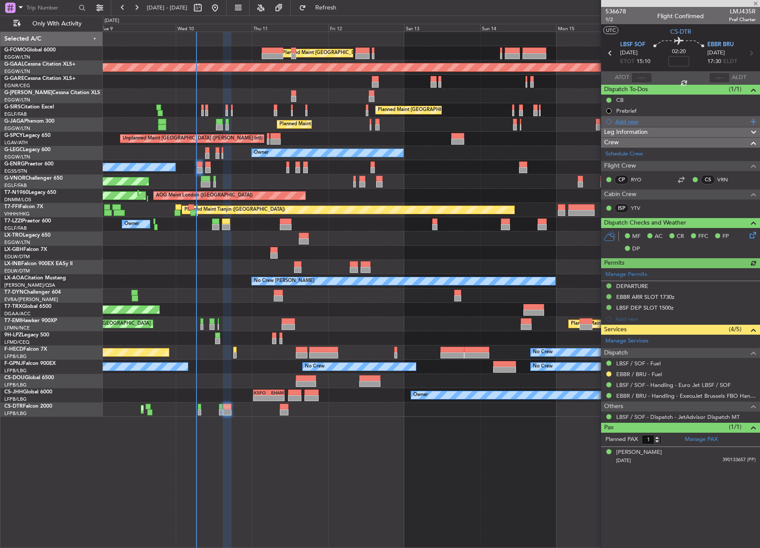
click at [633, 122] on div "Add new" at bounding box center [681, 121] width 133 height 7
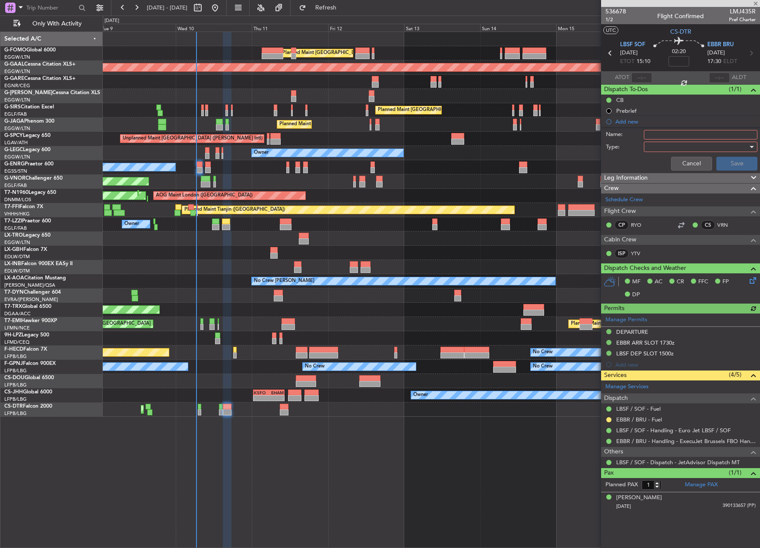
click at [678, 137] on input "Name:" at bounding box center [701, 134] width 114 height 9
type input "FUEL EBBR VIA HADID"
click at [674, 145] on div at bounding box center [697, 146] width 101 height 13
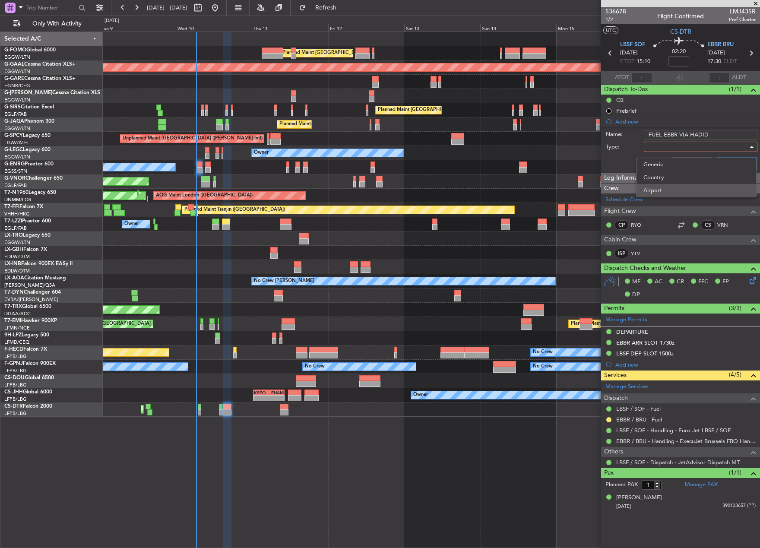
click at [671, 184] on span "Airport" at bounding box center [696, 190] width 106 height 13
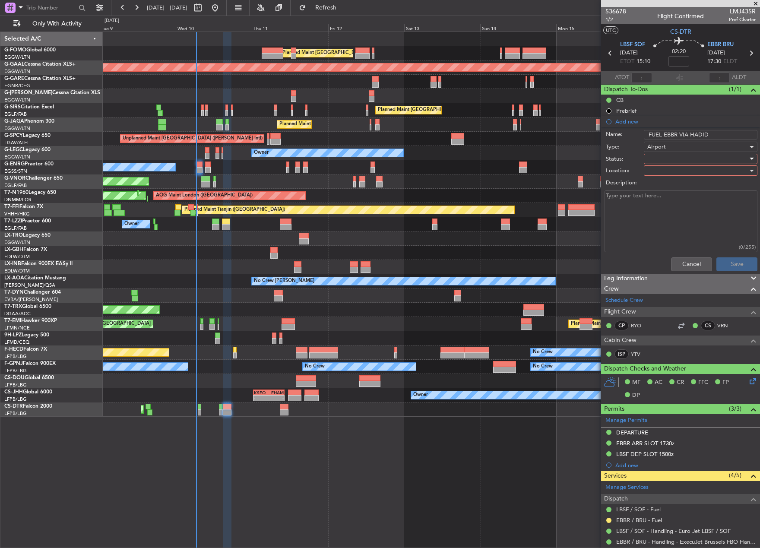
click at [668, 161] on div at bounding box center [697, 158] width 101 height 13
click at [662, 186] on span "In Progress" at bounding box center [696, 189] width 101 height 13
click at [666, 174] on div at bounding box center [697, 170] width 101 height 13
click at [665, 187] on span "Arrival" at bounding box center [696, 188] width 101 height 13
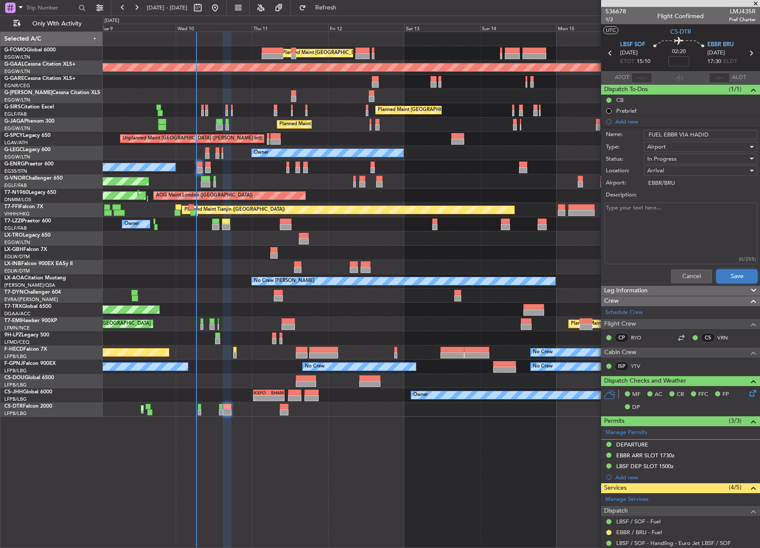
click at [718, 273] on button "Save" at bounding box center [736, 276] width 41 height 14
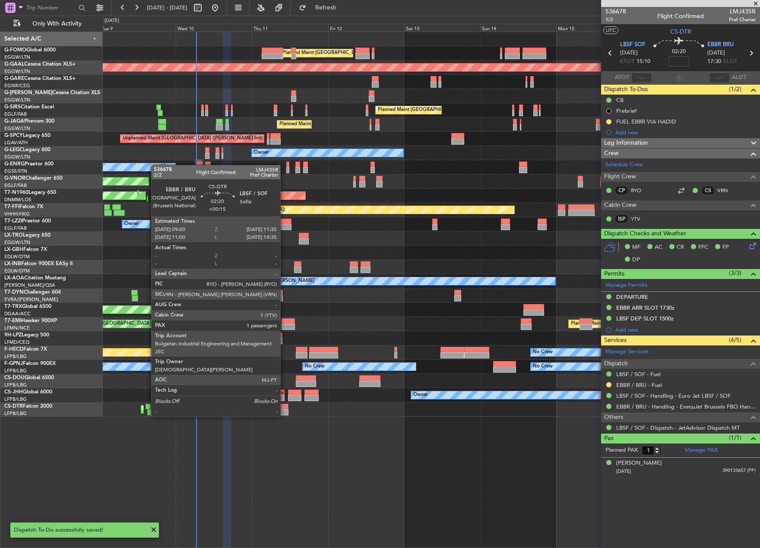
click at [284, 409] on div at bounding box center [284, 407] width 8 height 6
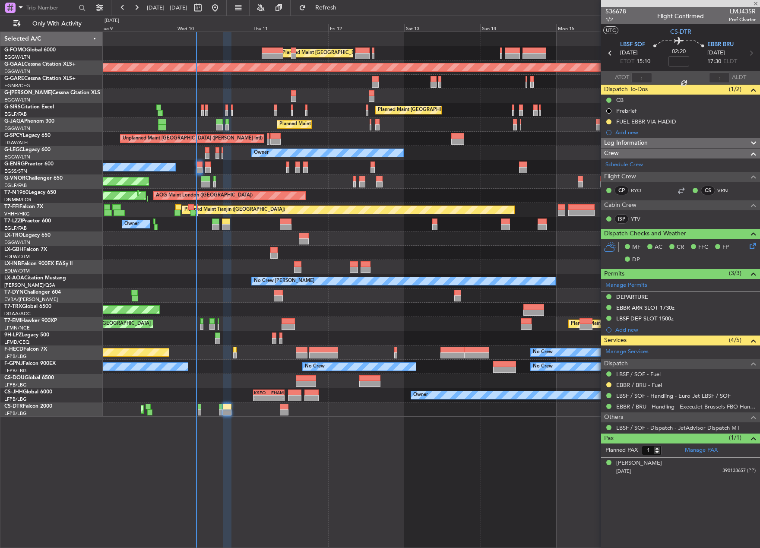
type input "+00:15"
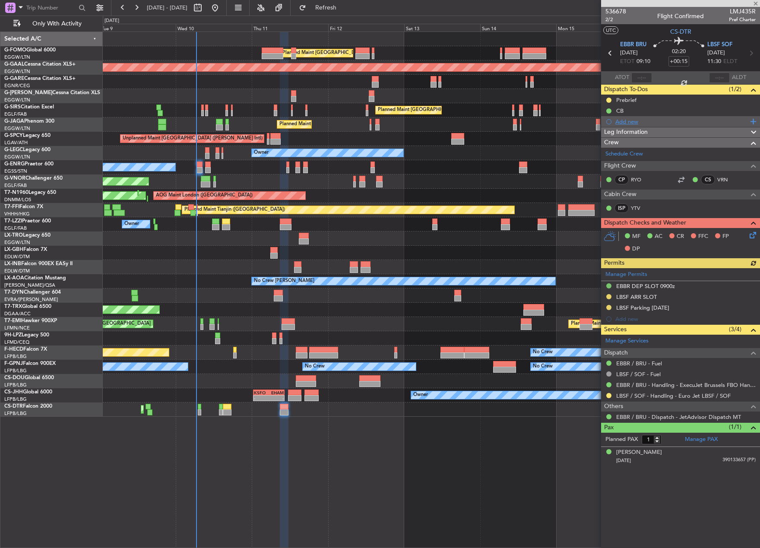
click at [653, 119] on div "Add new" at bounding box center [681, 121] width 133 height 7
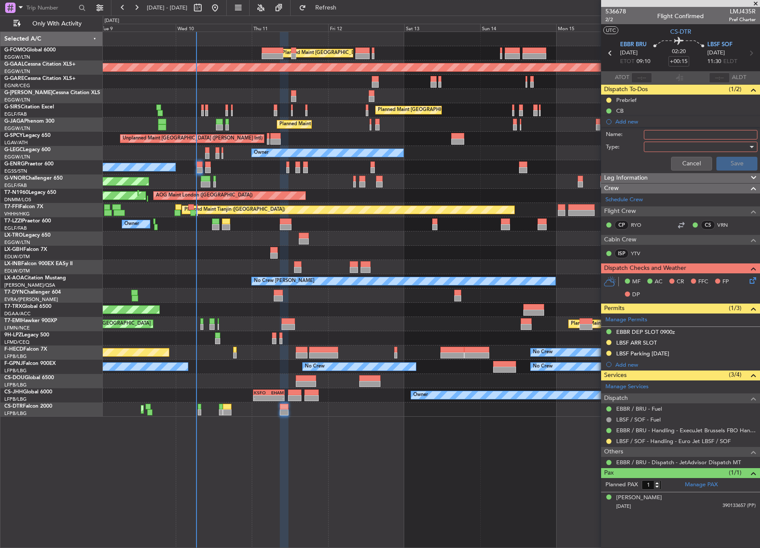
click at [659, 135] on input "Name:" at bounding box center [701, 134] width 114 height 9
type input "FUEL EBBR VIA HADID"
click at [672, 146] on div at bounding box center [697, 146] width 101 height 13
click at [660, 191] on span "Airport" at bounding box center [696, 190] width 106 height 13
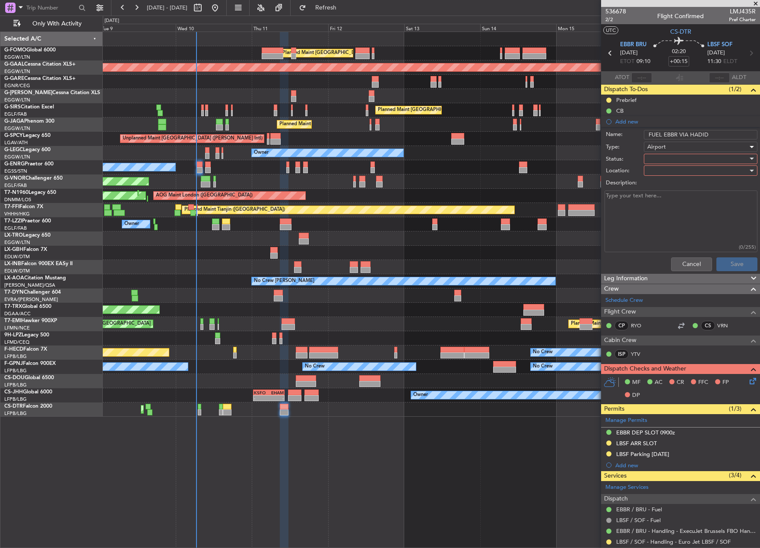
click at [664, 158] on div at bounding box center [697, 158] width 101 height 13
click at [675, 185] on span "In Progress" at bounding box center [696, 189] width 101 height 13
click at [671, 172] on div at bounding box center [697, 170] width 101 height 13
click at [661, 193] on span "Arrival" at bounding box center [696, 188] width 101 height 13
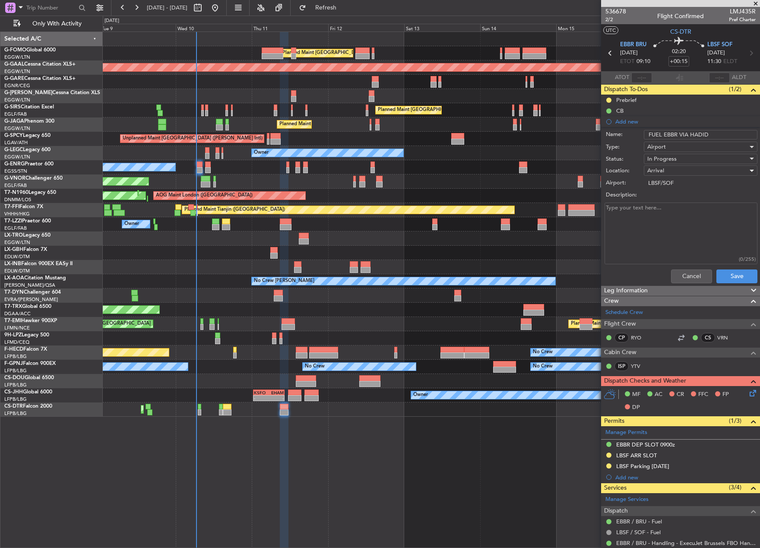
click at [663, 168] on div "Arrival" at bounding box center [697, 170] width 101 height 13
click at [672, 202] on span "Departure" at bounding box center [696, 201] width 101 height 13
type input "EBBR/BRU"
click at [723, 279] on button "Save" at bounding box center [736, 276] width 41 height 14
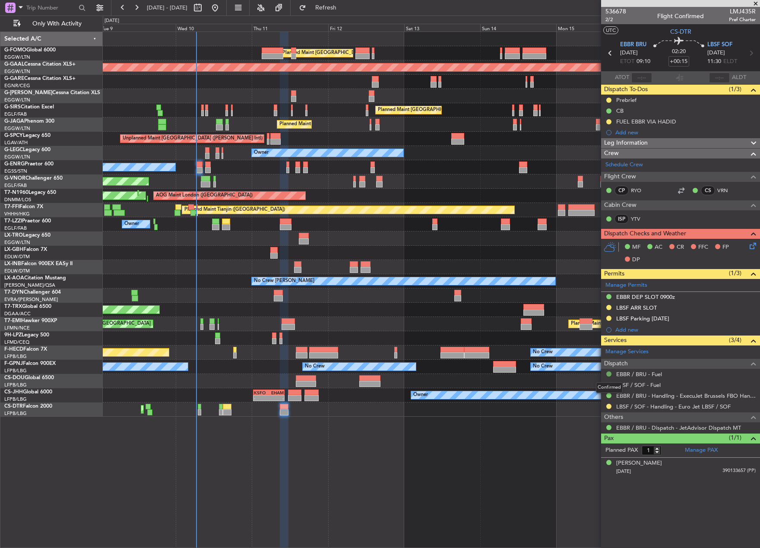
click at [607, 374] on button at bounding box center [608, 373] width 5 height 5
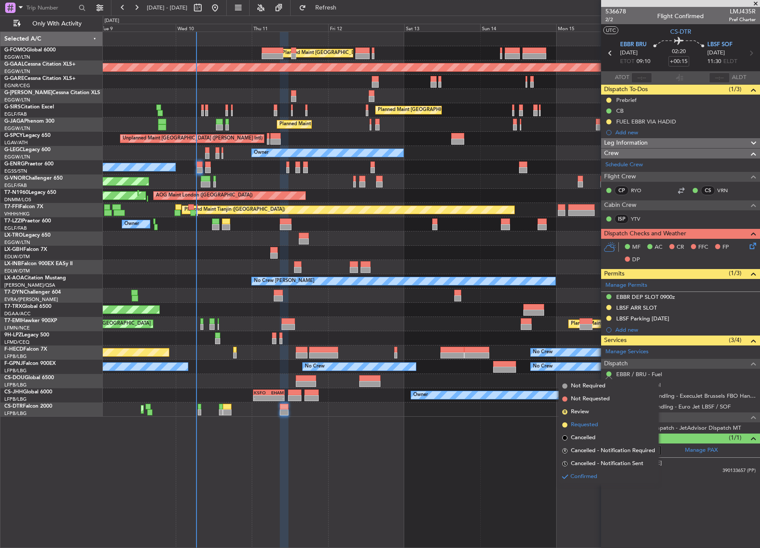
click at [590, 424] on span "Requested" at bounding box center [584, 424] width 27 height 9
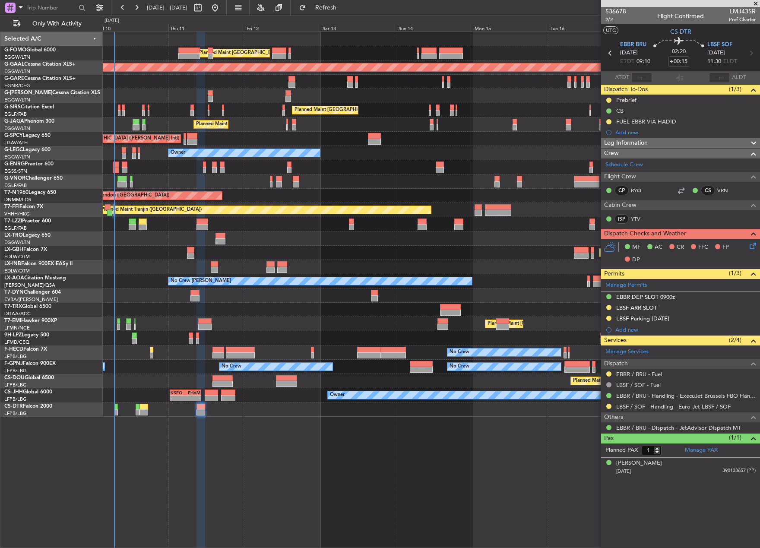
click at [189, 224] on div "Planned Maint [GEOGRAPHIC_DATA] ([GEOGRAPHIC_DATA]) Planned [GEOGRAPHIC_DATA] U…" at bounding box center [431, 224] width 657 height 385
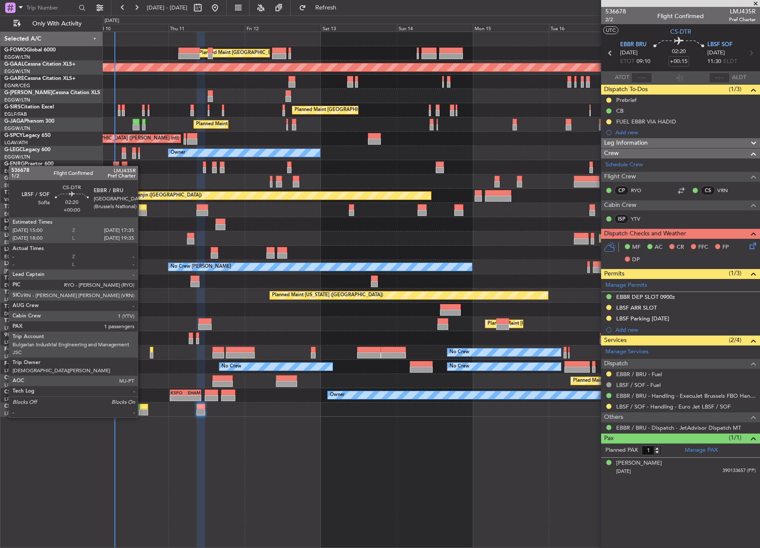
click at [142, 410] on div at bounding box center [143, 412] width 8 height 6
